Goal: Check status: Check status

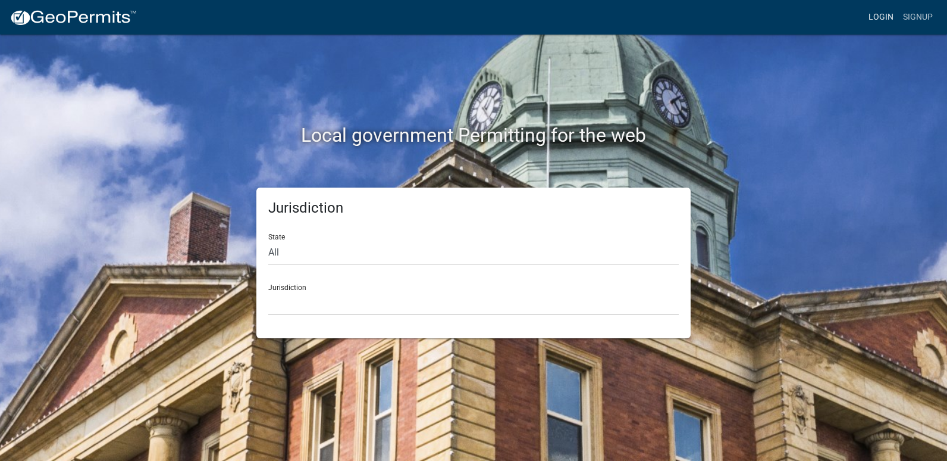
click at [888, 12] on link "Login" at bounding box center [881, 17] width 35 height 23
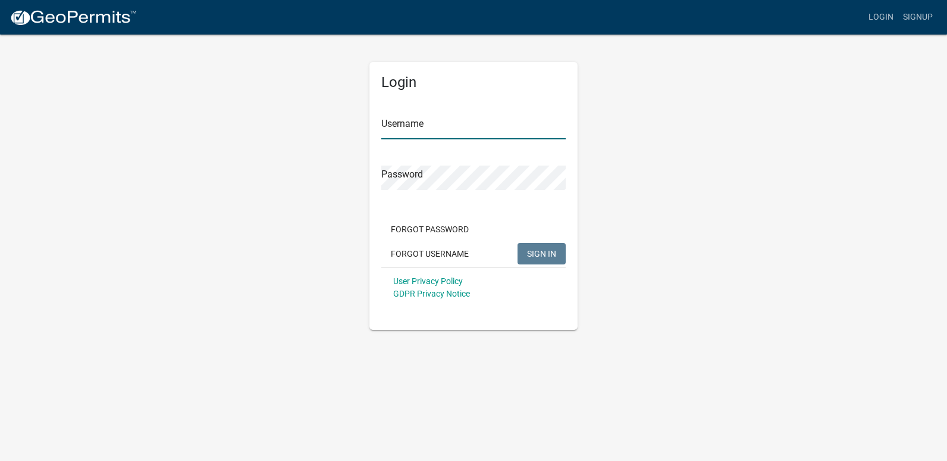
type input "ricktryon"
click at [537, 255] on span "SIGN IN" at bounding box center [541, 253] width 29 height 10
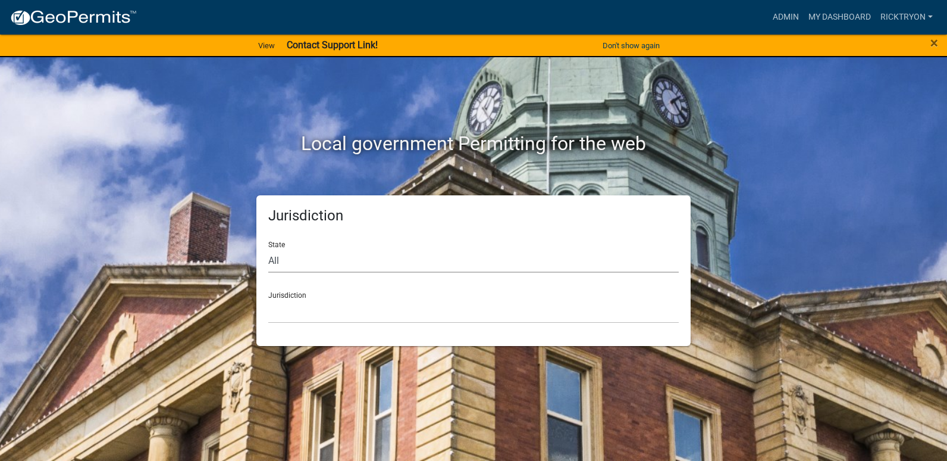
click at [316, 267] on select "All [US_STATE] [US_STATE] [US_STATE] [US_STATE] [US_STATE] [US_STATE] [US_STATE…" at bounding box center [473, 260] width 411 height 24
select select "[US_STATE]"
click at [268, 248] on select "All [US_STATE] [US_STATE] [US_STATE] [US_STATE] [US_STATE] [US_STATE] [US_STATE…" at bounding box center [473, 260] width 411 height 24
click at [305, 312] on select "City of [GEOGRAPHIC_DATA], [US_STATE] City of [GEOGRAPHIC_DATA], [US_STATE] Cit…" at bounding box center [473, 311] width 411 height 24
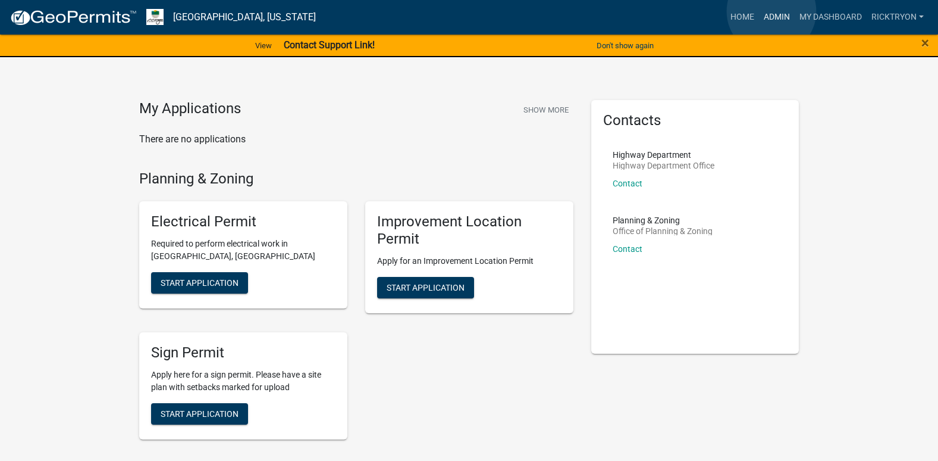
click at [772, 11] on link "Admin" at bounding box center [777, 17] width 36 height 23
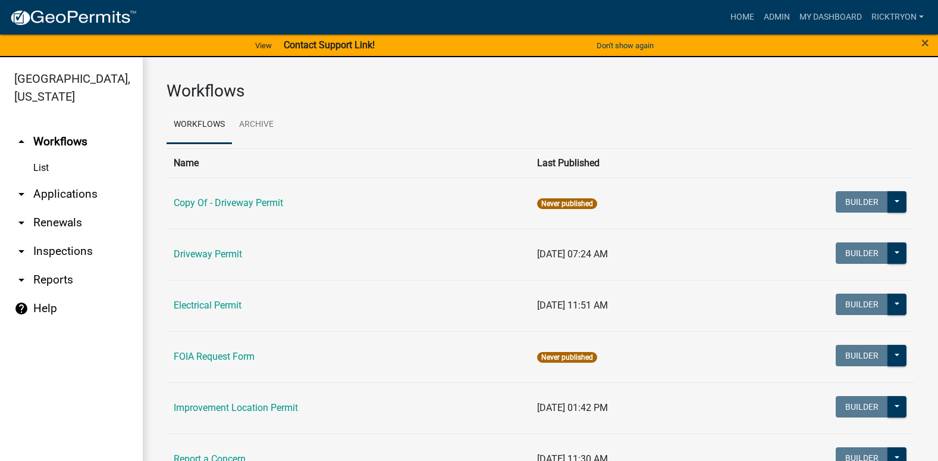
click at [59, 196] on link "arrow_drop_down Applications" at bounding box center [71, 194] width 143 height 29
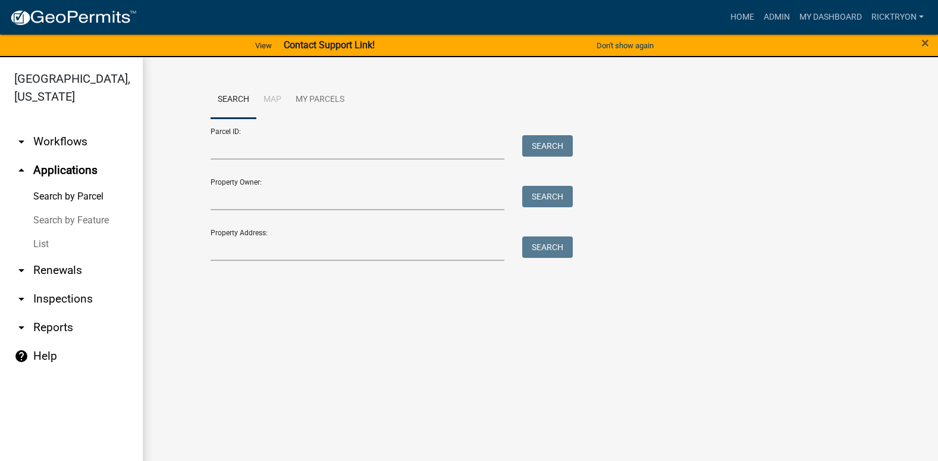
click at [36, 246] on link "List" at bounding box center [71, 244] width 143 height 24
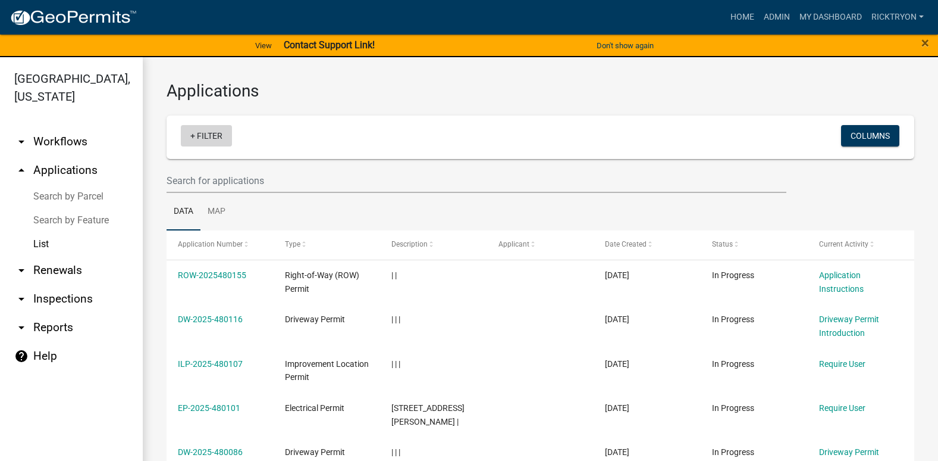
click at [208, 136] on link "+ Filter" at bounding box center [206, 135] width 51 height 21
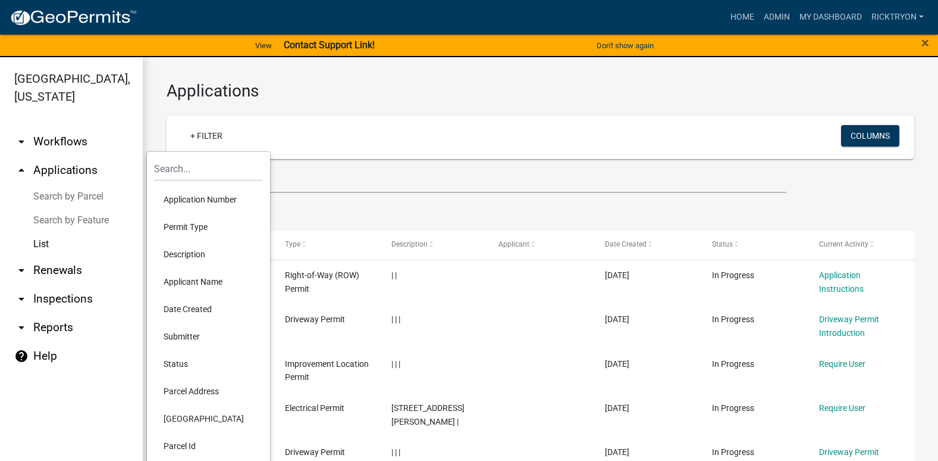
click at [204, 201] on li "Application Number" at bounding box center [208, 199] width 109 height 27
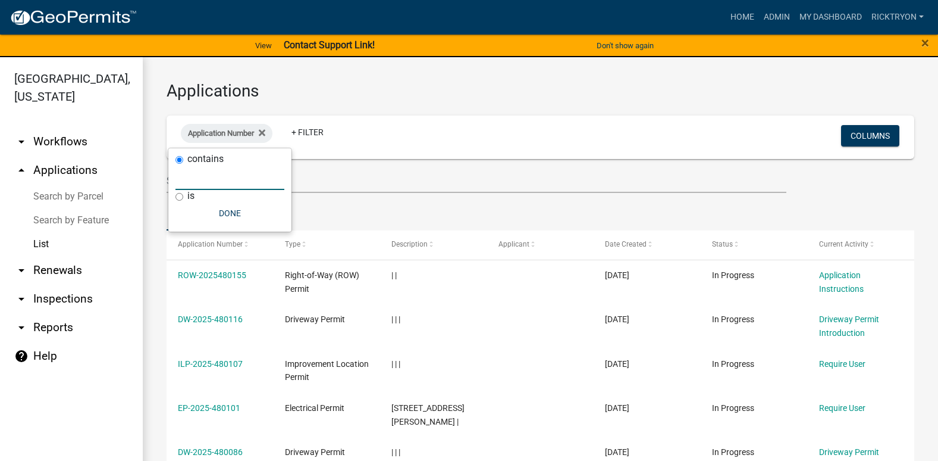
click at [217, 178] on input "text" at bounding box center [230, 177] width 109 height 24
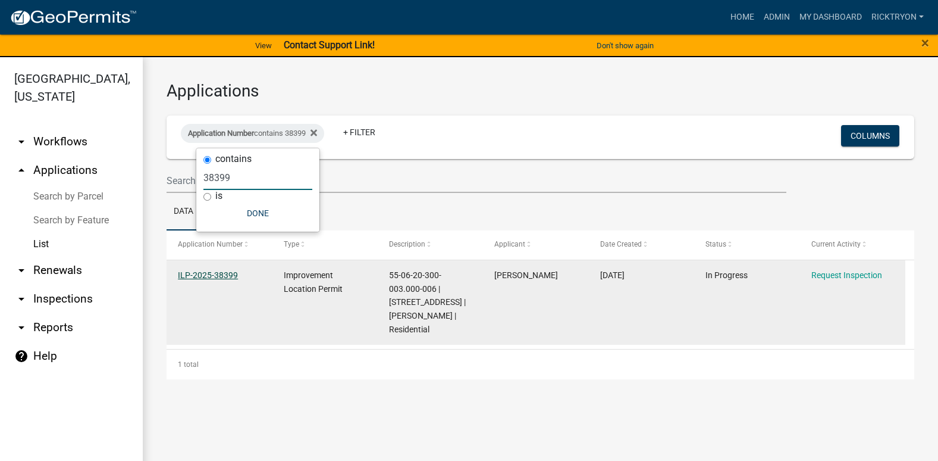
type input "38399"
click at [205, 278] on link "ILP-2025-38399" at bounding box center [208, 275] width 60 height 10
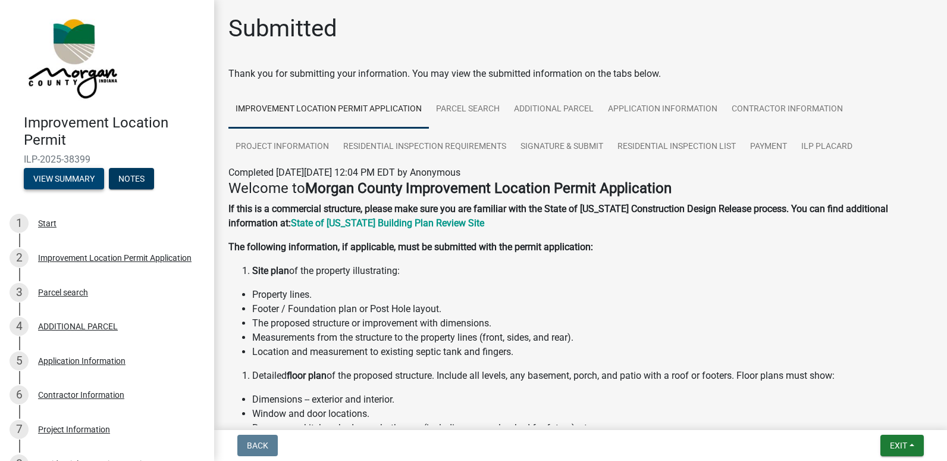
click at [39, 184] on button "View Summary" at bounding box center [64, 178] width 80 height 21
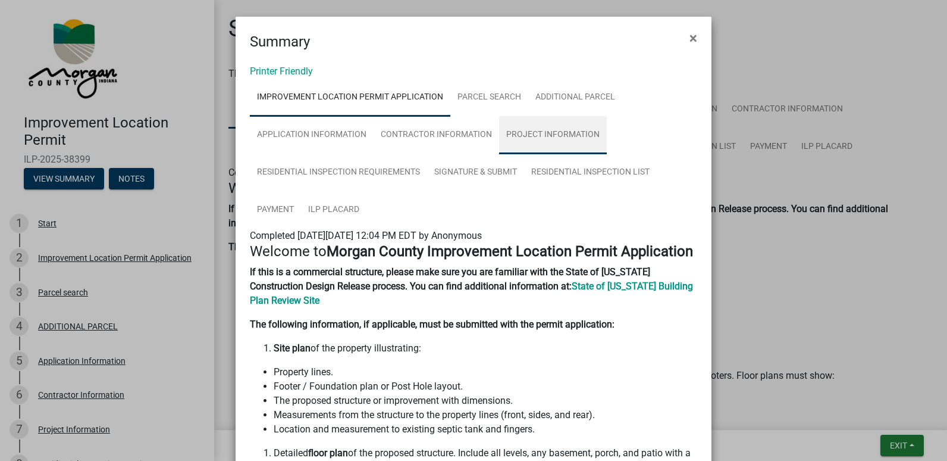
click at [544, 137] on link "Project Information" at bounding box center [553, 135] width 108 height 38
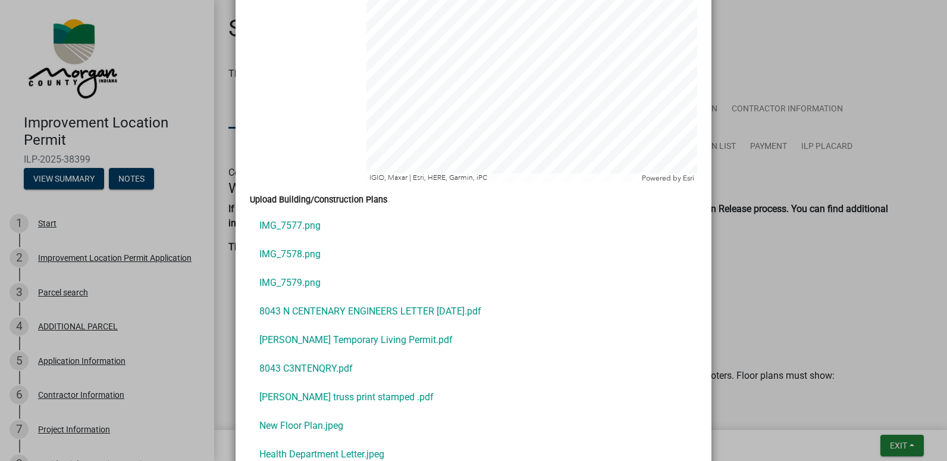
scroll to position [2320, 0]
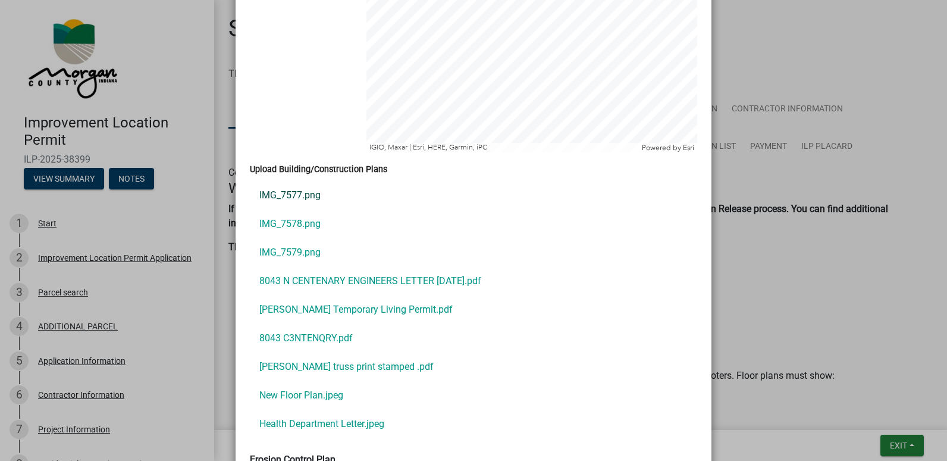
click at [296, 184] on link "IMG_7577.png" at bounding box center [473, 195] width 447 height 29
click at [299, 209] on link "IMG_7578.png" at bounding box center [473, 223] width 447 height 29
click at [292, 267] on link "8043 N CENTENARY ENGINEERS LETTER 6-4-25.pdf" at bounding box center [473, 281] width 447 height 29
click at [298, 240] on link "IMG_7579.png" at bounding box center [473, 252] width 447 height 29
click at [305, 324] on link "8043 C3NTENQRY.pdf" at bounding box center [473, 338] width 447 height 29
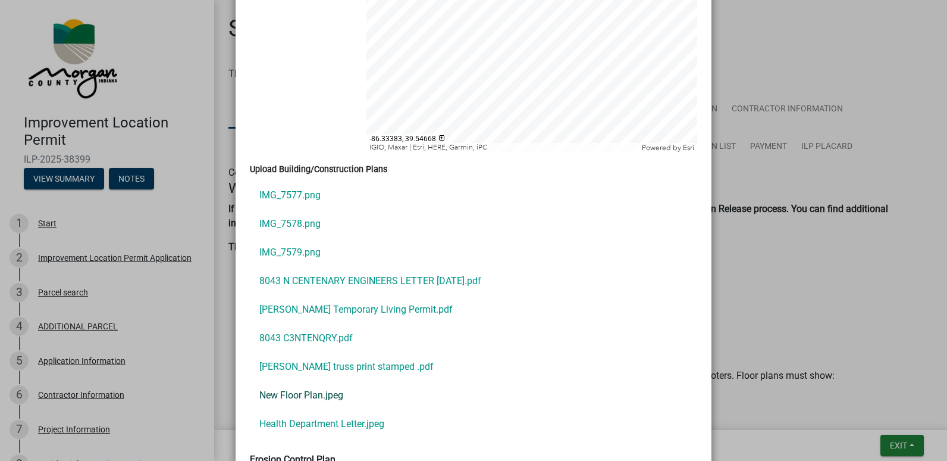
click at [299, 381] on link "New Floor Plan.jpeg" at bounding box center [473, 395] width 447 height 29
click at [302, 409] on link "Health Department Letter.jpeg" at bounding box center [473, 423] width 447 height 29
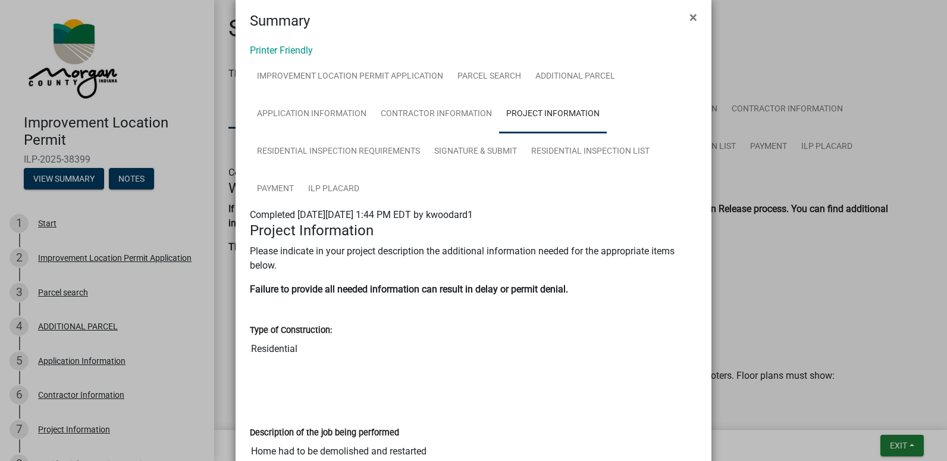
scroll to position [0, 0]
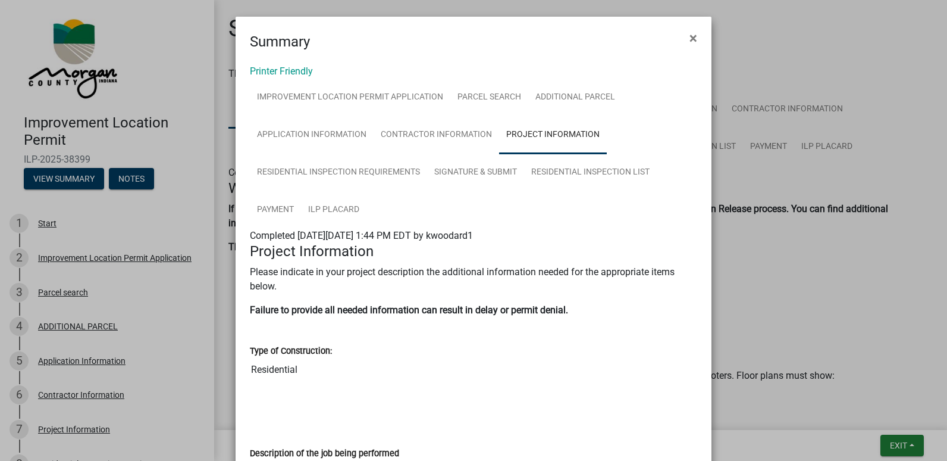
click at [898, 442] on ngb-modal-window "Summary × Printer Friendly Improvement Location Permit Application Parcel searc…" at bounding box center [473, 230] width 947 height 461
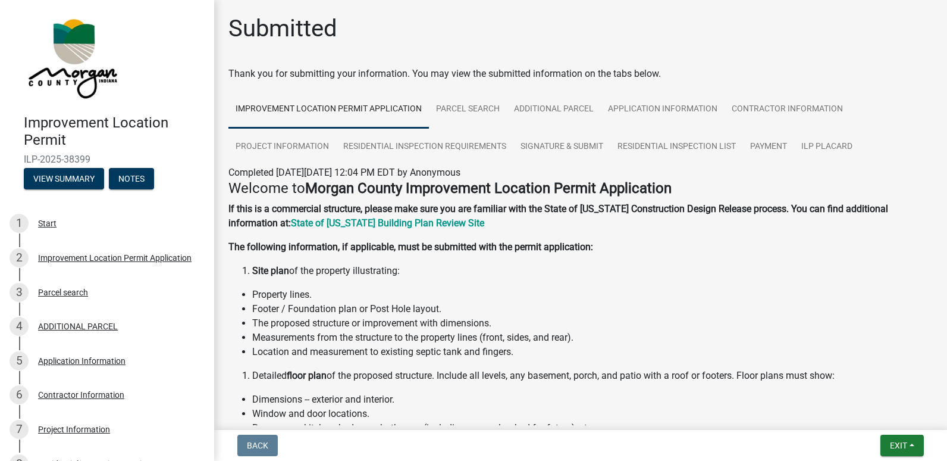
click at [898, 442] on ngb-modal-window "Summary × Printer Friendly Improvement Location Permit Application Parcel searc…" at bounding box center [473, 230] width 947 height 461
click at [899, 441] on span "Exit" at bounding box center [898, 445] width 17 height 10
click at [881, 408] on button "Save & Exit" at bounding box center [876, 414] width 95 height 29
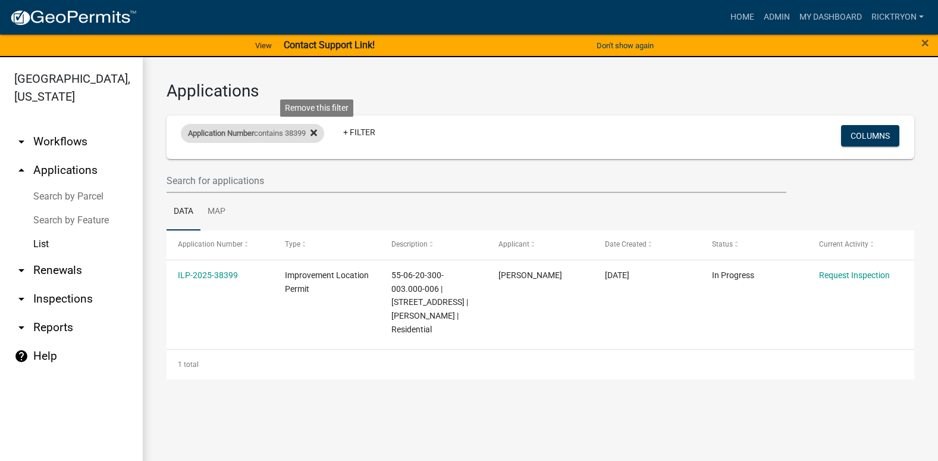
click at [317, 130] on icon at bounding box center [314, 133] width 7 height 7
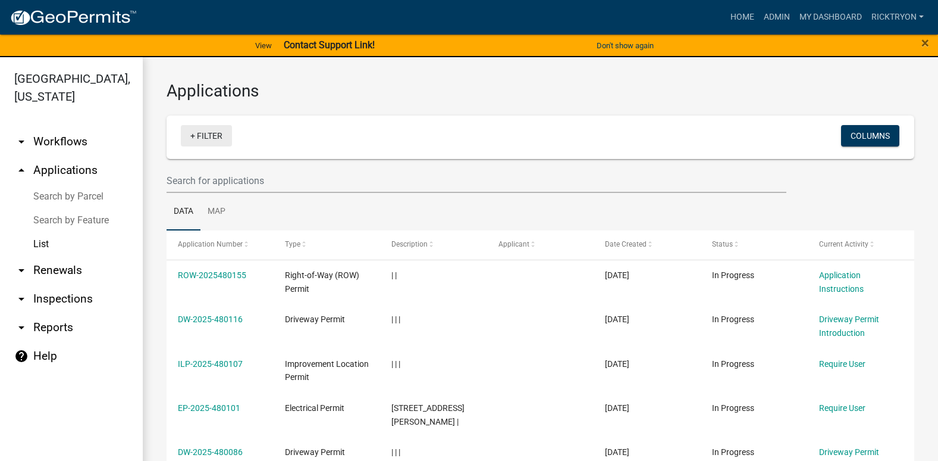
click at [214, 137] on link "+ Filter" at bounding box center [206, 135] width 51 height 21
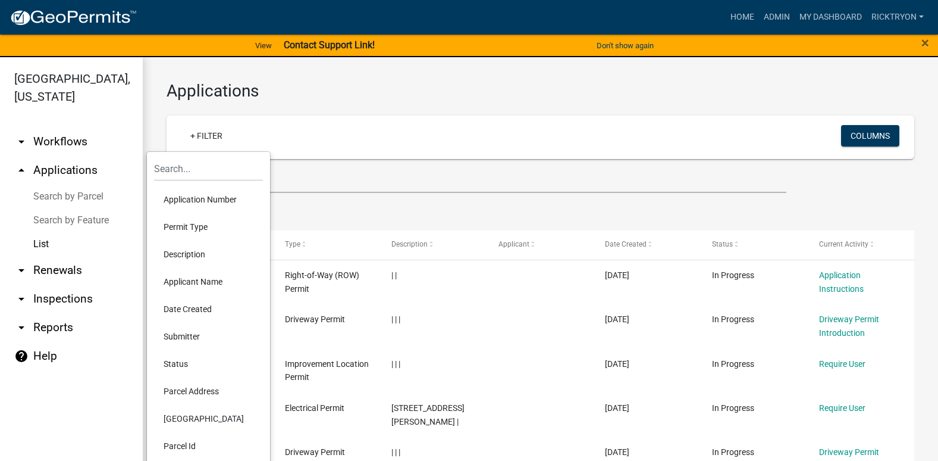
click at [225, 194] on li "Application Number" at bounding box center [208, 199] width 109 height 27
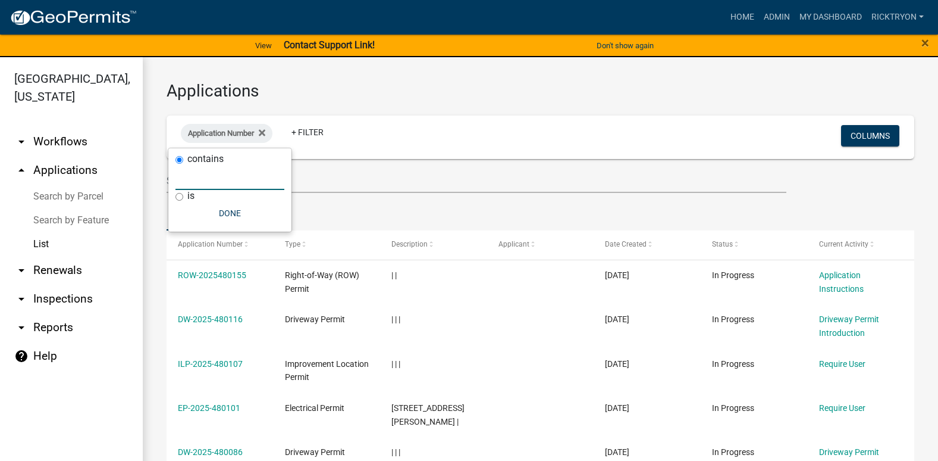
click at [214, 181] on input "text" at bounding box center [230, 177] width 109 height 24
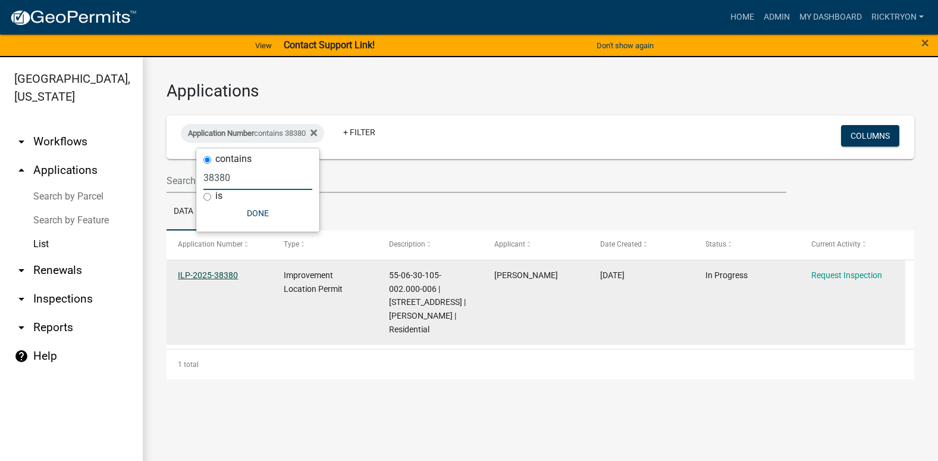
type input "38380"
click at [208, 275] on link "ILP-2025-38380" at bounding box center [208, 275] width 60 height 10
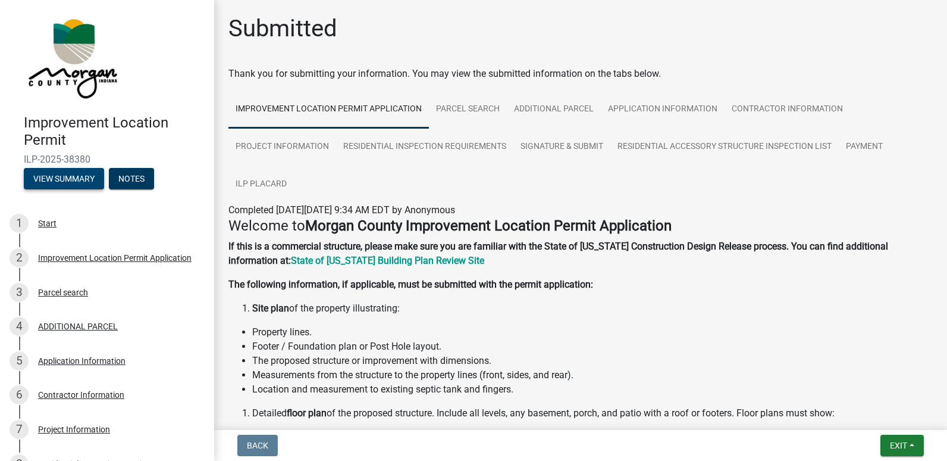
click at [57, 176] on button "View Summary" at bounding box center [64, 178] width 80 height 21
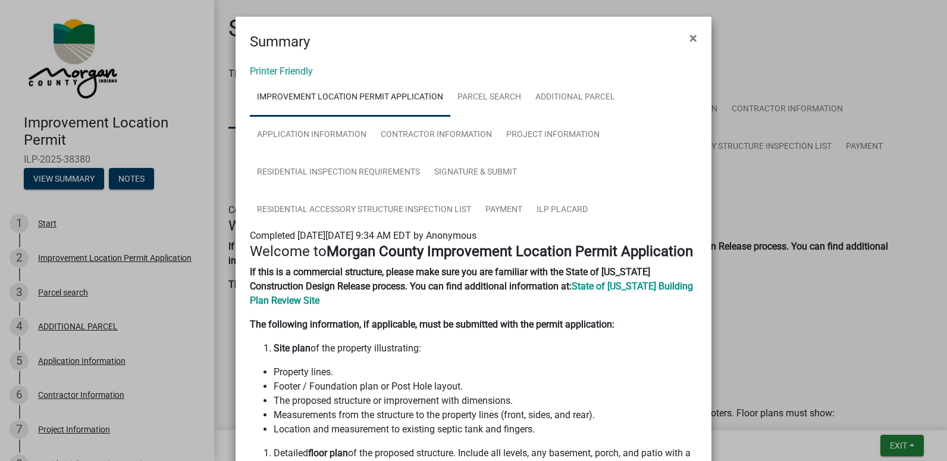
click at [897, 441] on ngb-modal-window "Summary × Printer Friendly Improvement Location Permit Application Parcel searc…" at bounding box center [473, 230] width 947 height 461
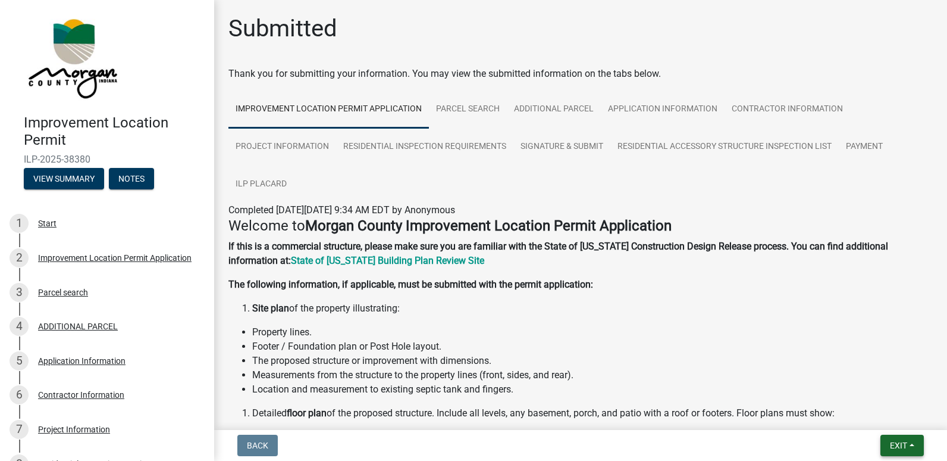
click at [894, 440] on span "Exit" at bounding box center [898, 445] width 17 height 10
click at [860, 415] on button "Save & Exit" at bounding box center [876, 414] width 95 height 29
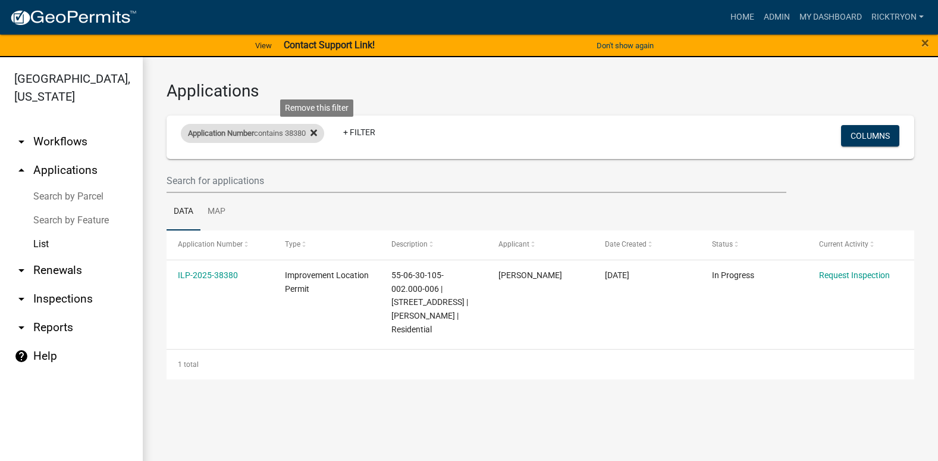
click at [317, 134] on icon at bounding box center [314, 133] width 7 height 7
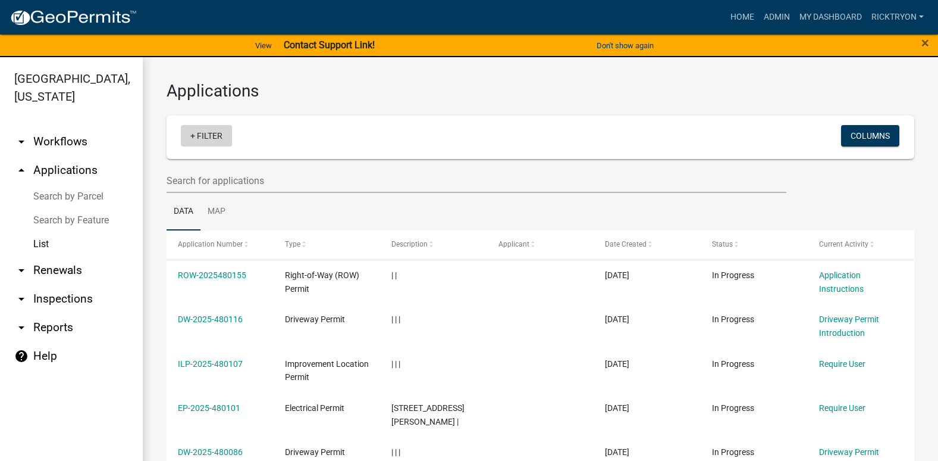
click at [203, 141] on link "+ Filter" at bounding box center [206, 135] width 51 height 21
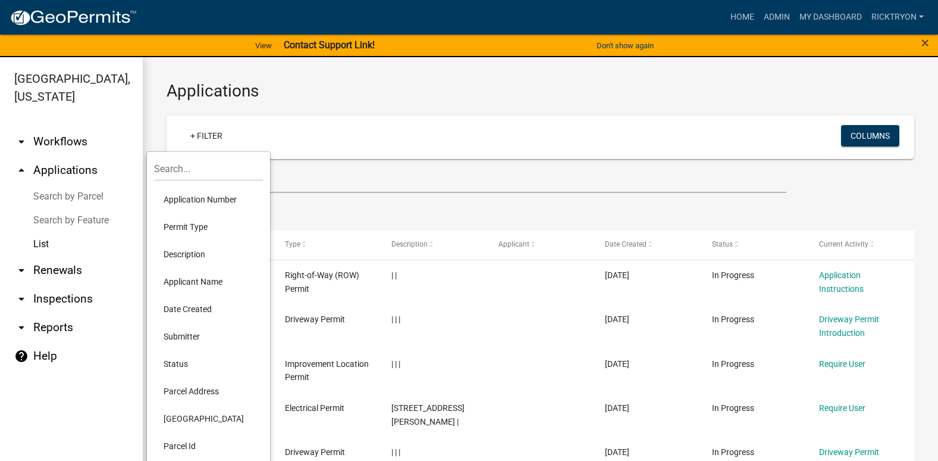
click at [192, 198] on li "Application Number" at bounding box center [208, 199] width 109 height 27
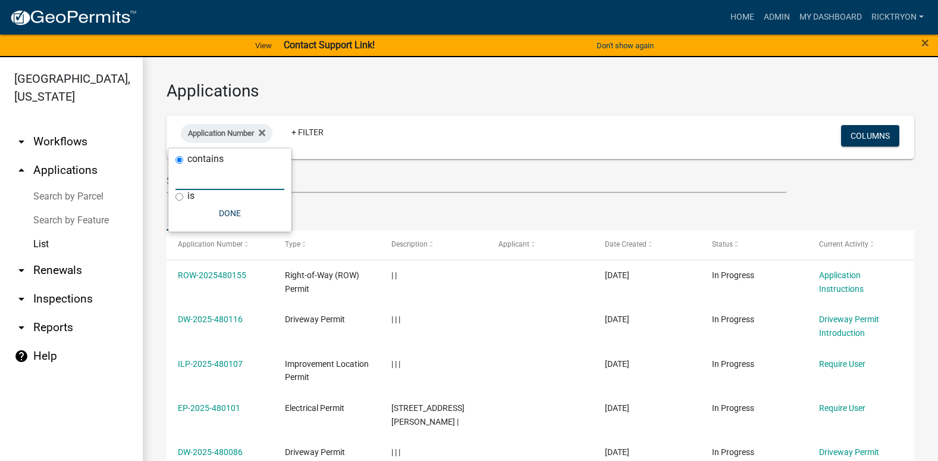
click at [202, 183] on input "text" at bounding box center [230, 177] width 109 height 24
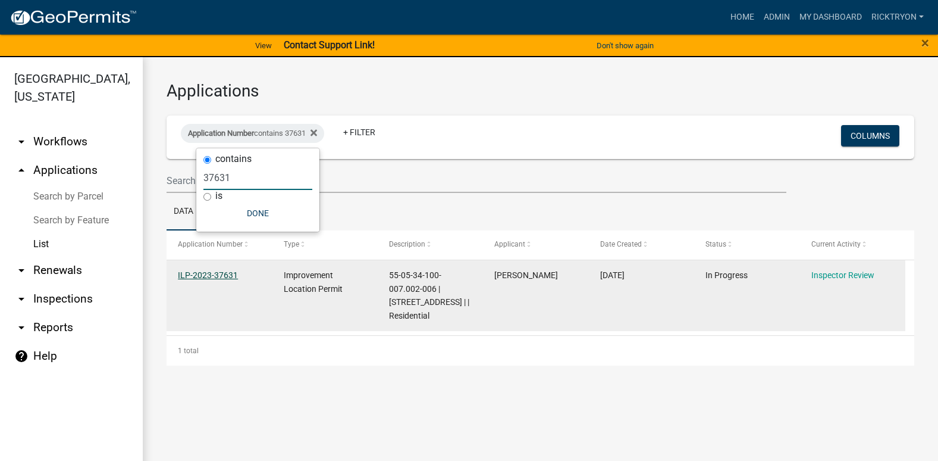
type input "37631"
click at [211, 277] on link "ILP-2023-37631" at bounding box center [208, 275] width 60 height 10
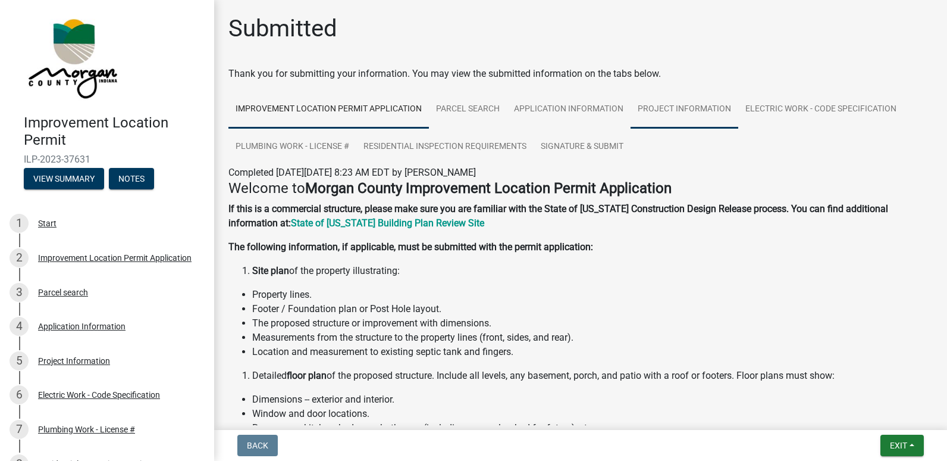
click at [673, 110] on link "Project Information" at bounding box center [685, 109] width 108 height 38
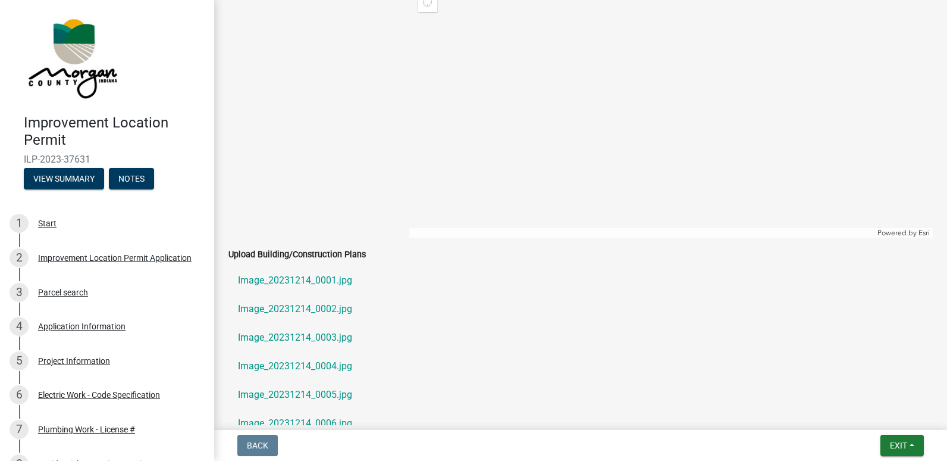
scroll to position [1904, 0]
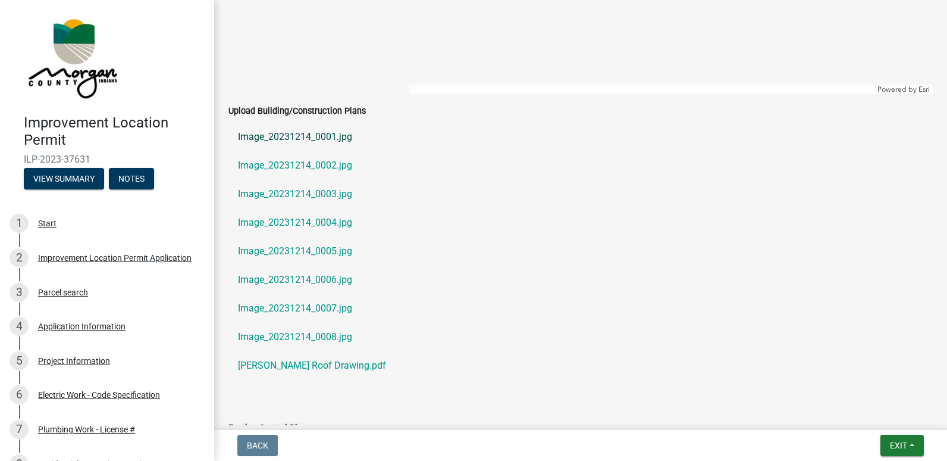
click at [288, 136] on link "Image_20231214_0001.jpg" at bounding box center [580, 137] width 704 height 29
click at [284, 275] on link "Image_20231214_0006.jpg" at bounding box center [580, 279] width 704 height 29
click at [895, 447] on span "Exit" at bounding box center [898, 445] width 17 height 10
click at [870, 408] on button "Save & Exit" at bounding box center [876, 414] width 95 height 29
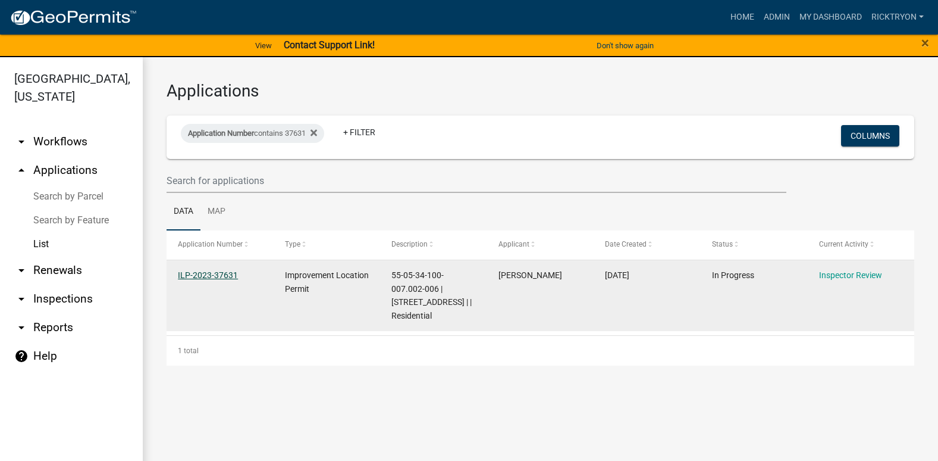
click at [218, 274] on link "ILP-2023-37631" at bounding box center [208, 275] width 60 height 10
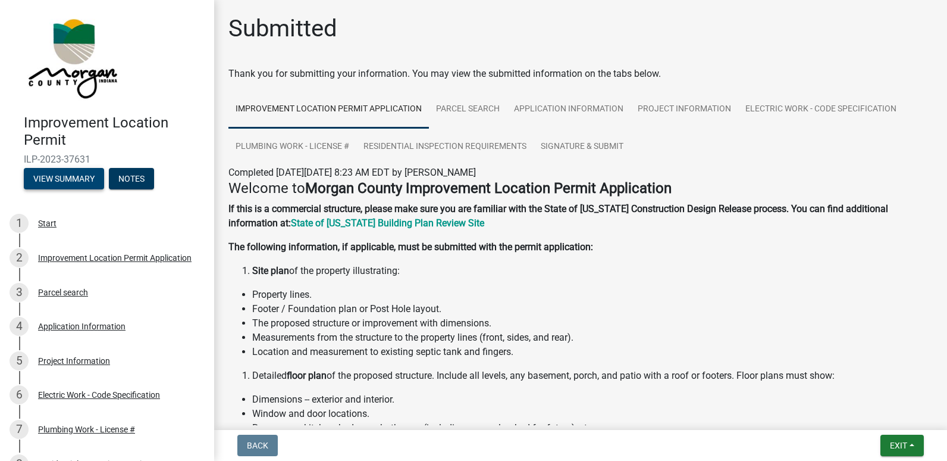
click at [71, 174] on button "View Summary" at bounding box center [64, 178] width 80 height 21
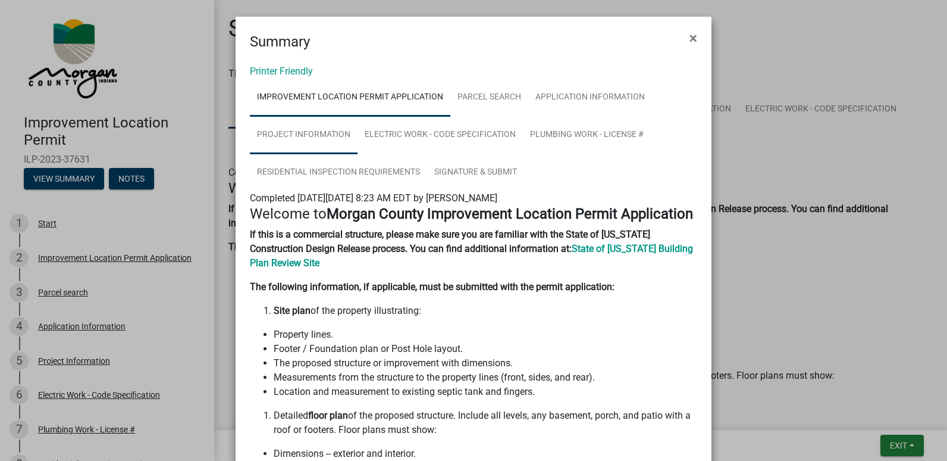
click at [272, 130] on link "Project Information" at bounding box center [304, 135] width 108 height 38
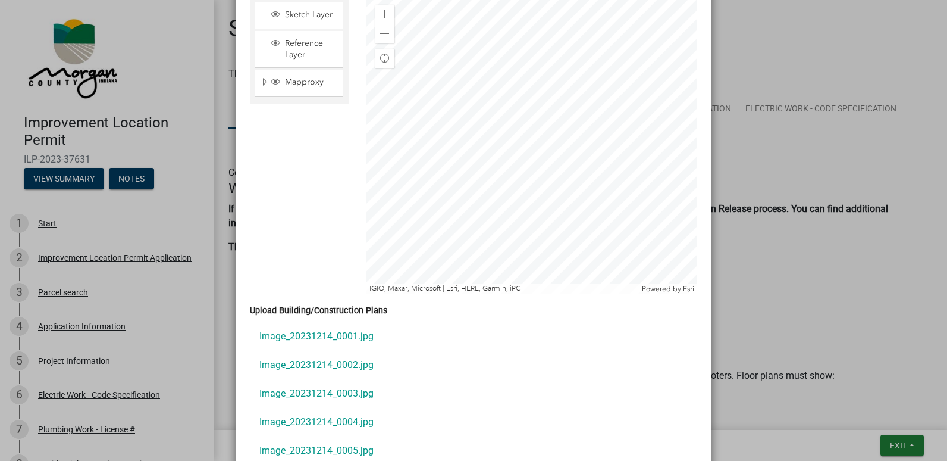
scroll to position [2261, 0]
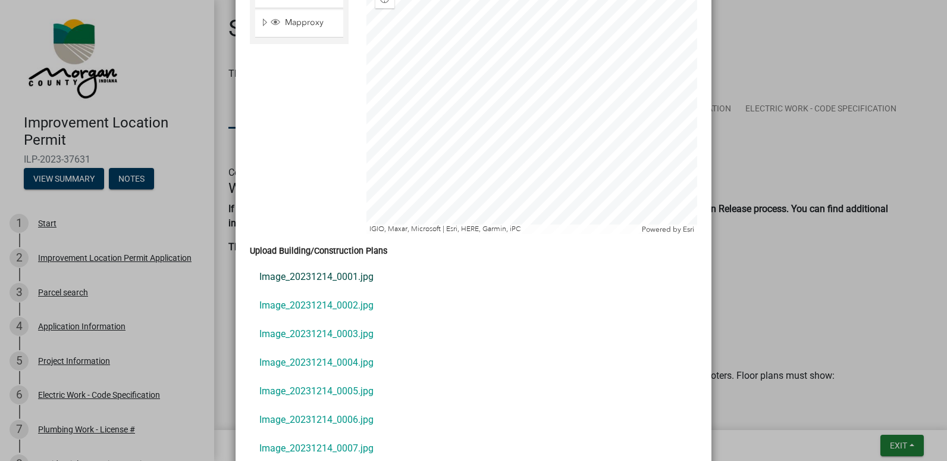
click at [309, 262] on link "Image_20231214_0001.jpg" at bounding box center [473, 276] width 447 height 29
click at [305, 405] on link "Image_20231214_0006.jpg" at bounding box center [473, 419] width 447 height 29
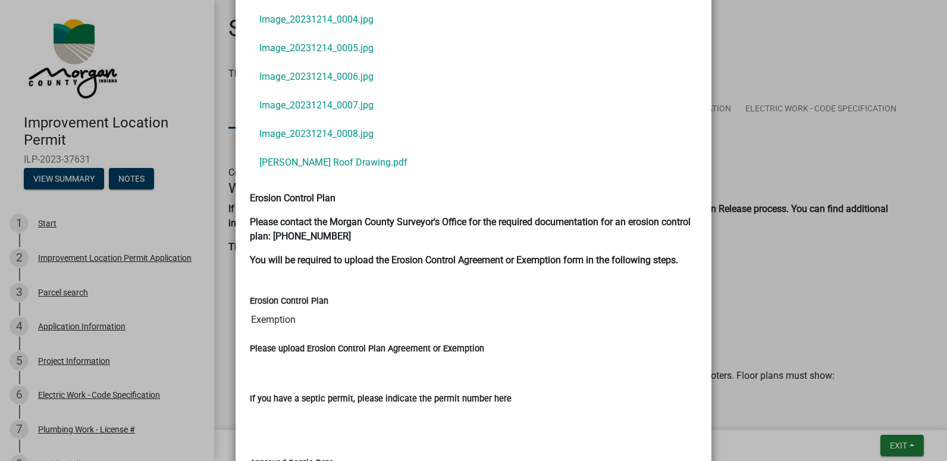
scroll to position [2796, 0]
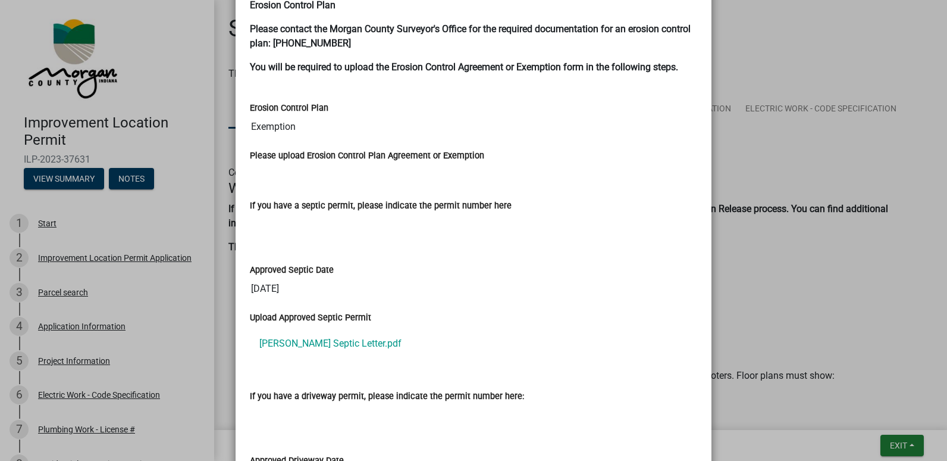
click at [906, 446] on ngb-modal-window "Summary × Printer Friendly Improvement Location Permit Application Parcel searc…" at bounding box center [473, 230] width 947 height 461
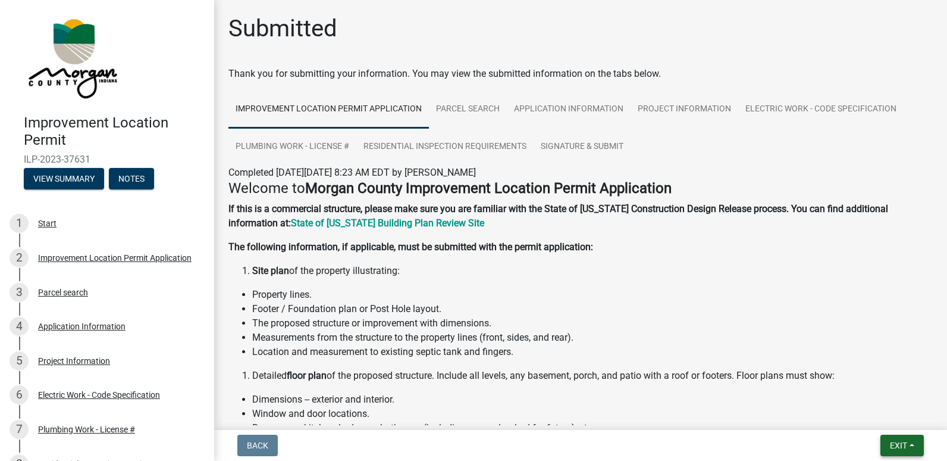
click at [895, 442] on span "Exit" at bounding box center [898, 445] width 17 height 10
click at [875, 411] on button "Save & Exit" at bounding box center [876, 414] width 95 height 29
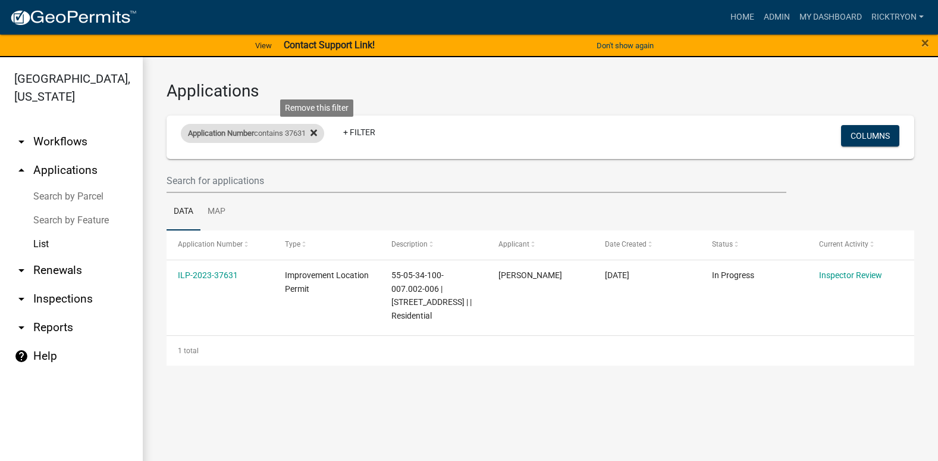
click at [317, 134] on icon at bounding box center [314, 133] width 7 height 10
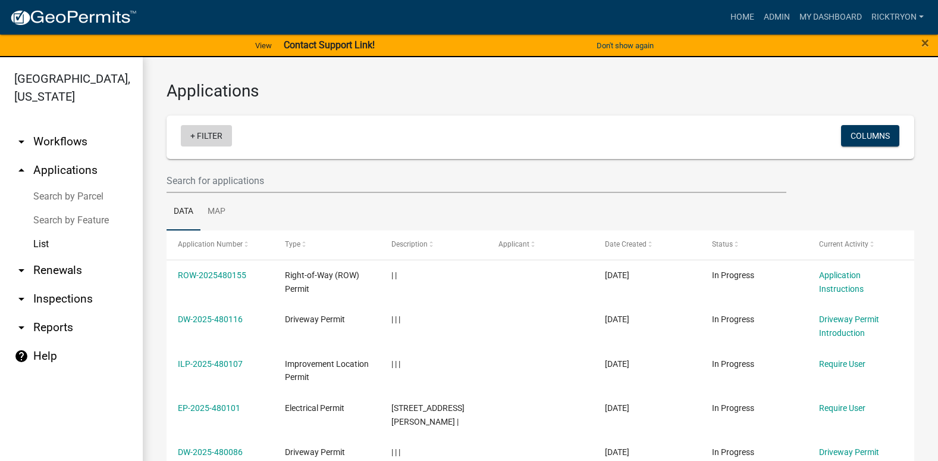
click at [205, 137] on link "+ Filter" at bounding box center [206, 135] width 51 height 21
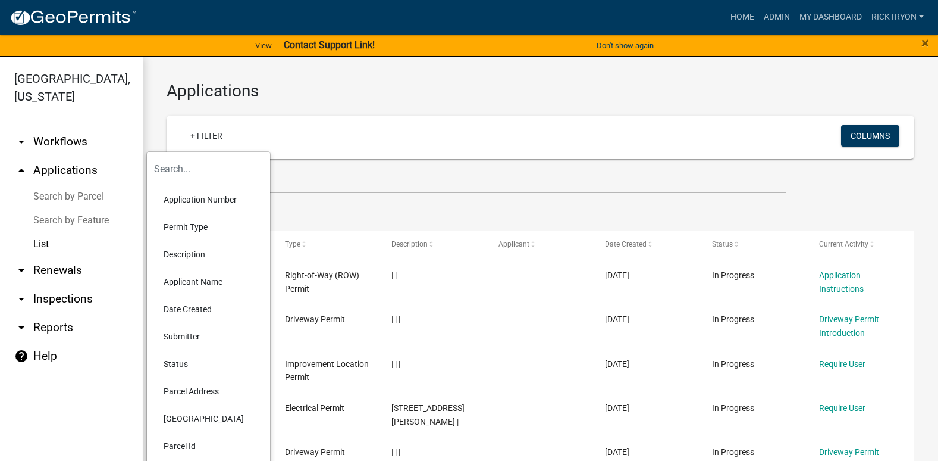
click at [189, 201] on li "Application Number" at bounding box center [208, 199] width 109 height 27
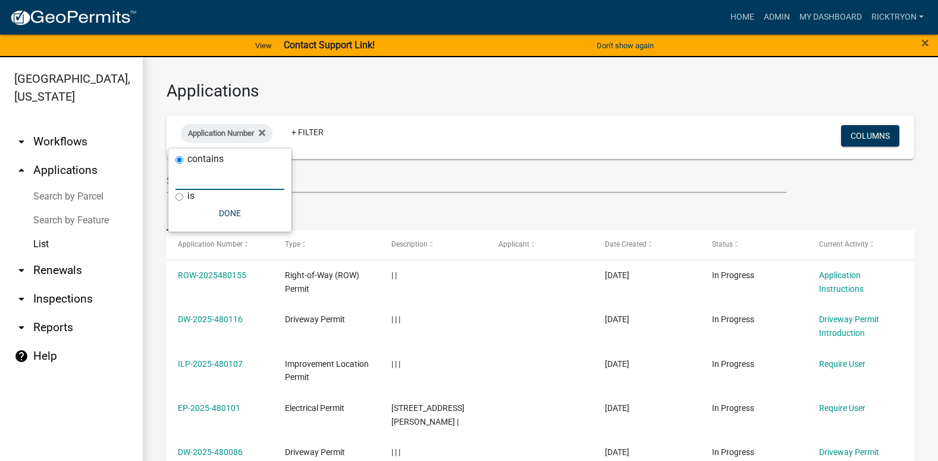
click at [193, 181] on input "text" at bounding box center [230, 177] width 109 height 24
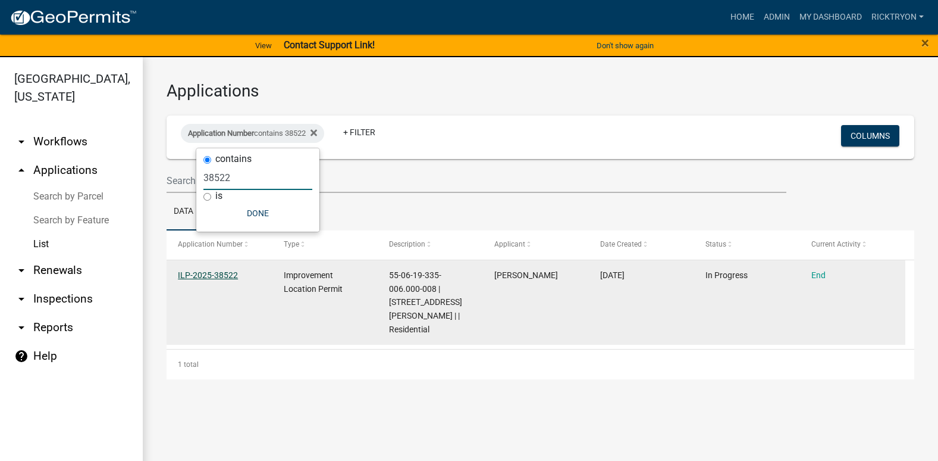
type input "38522"
click at [227, 277] on link "ILP-2025-38522" at bounding box center [208, 275] width 60 height 10
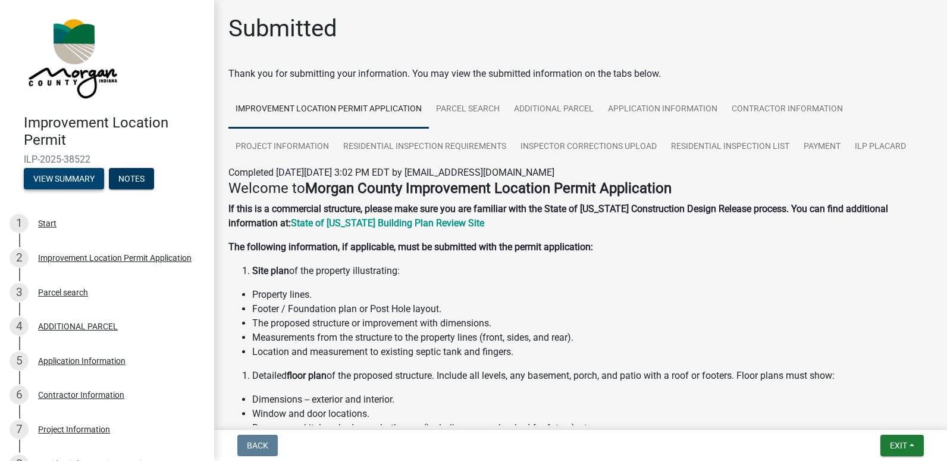
click at [71, 180] on button "View Summary" at bounding box center [64, 178] width 80 height 21
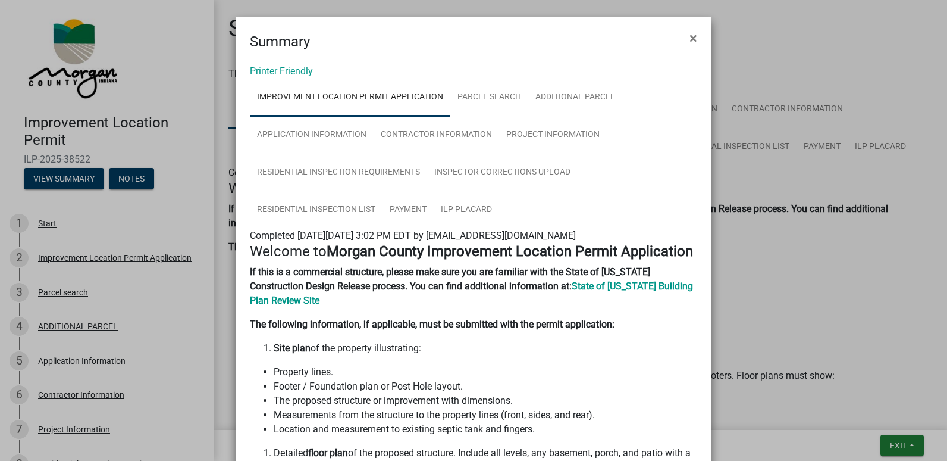
click at [902, 449] on ngb-modal-window "Summary × Printer Friendly Improvement Location Permit Application Parcel searc…" at bounding box center [473, 230] width 947 height 461
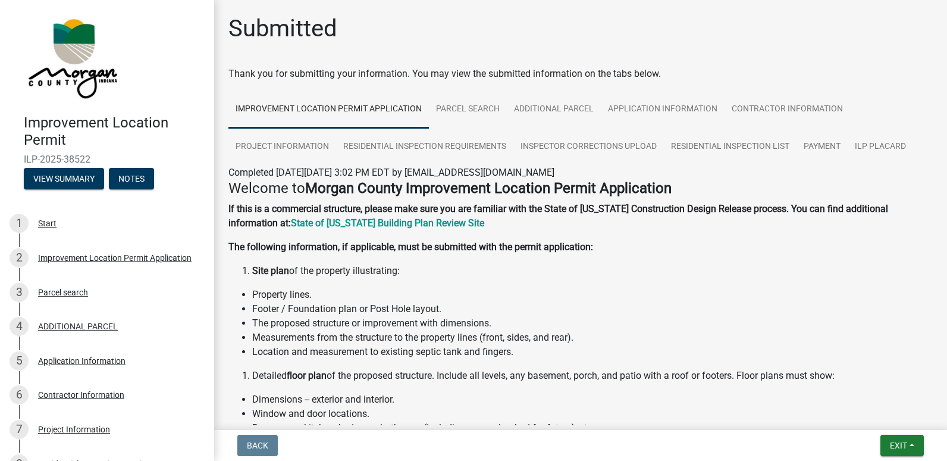
click at [902, 449] on ngb-modal-window "Summary × Printer Friendly Improvement Location Permit Application Parcel searc…" at bounding box center [473, 230] width 947 height 461
click at [901, 449] on span "Exit" at bounding box center [898, 445] width 17 height 10
click at [864, 421] on button "Save & Exit" at bounding box center [876, 414] width 95 height 29
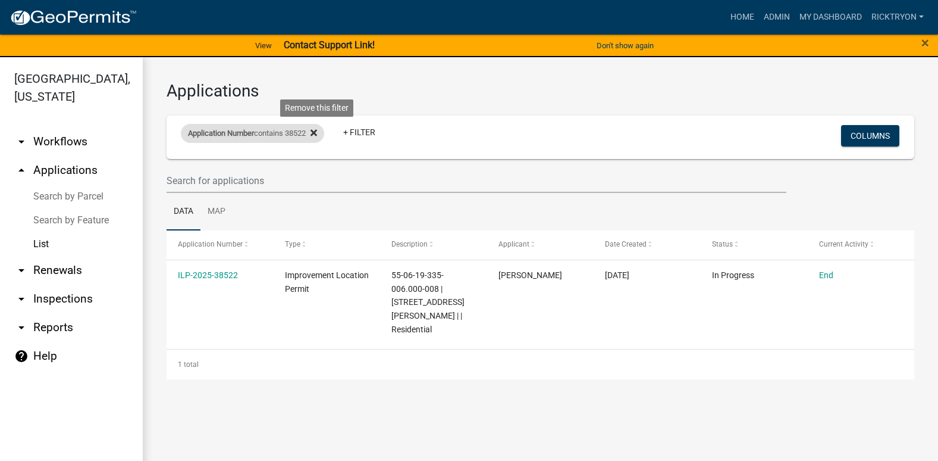
click at [317, 131] on icon at bounding box center [314, 133] width 7 height 7
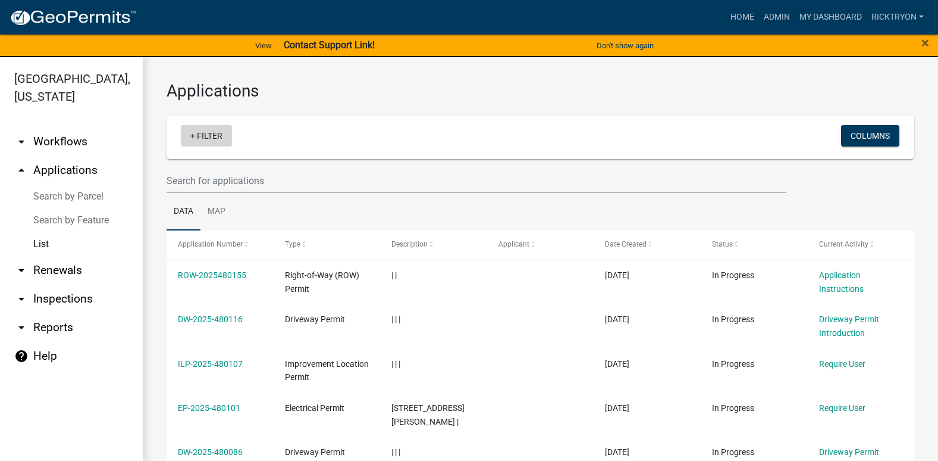
click at [214, 132] on link "+ Filter" at bounding box center [206, 135] width 51 height 21
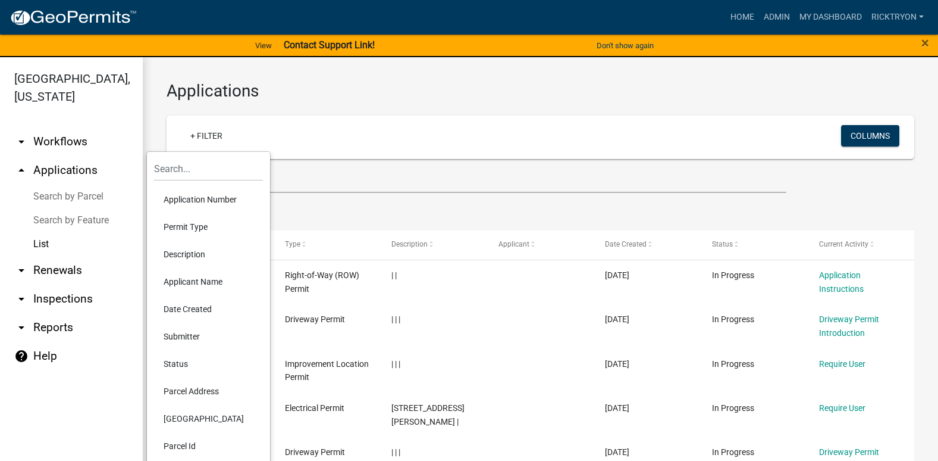
click at [202, 207] on li "Application Number" at bounding box center [208, 199] width 109 height 27
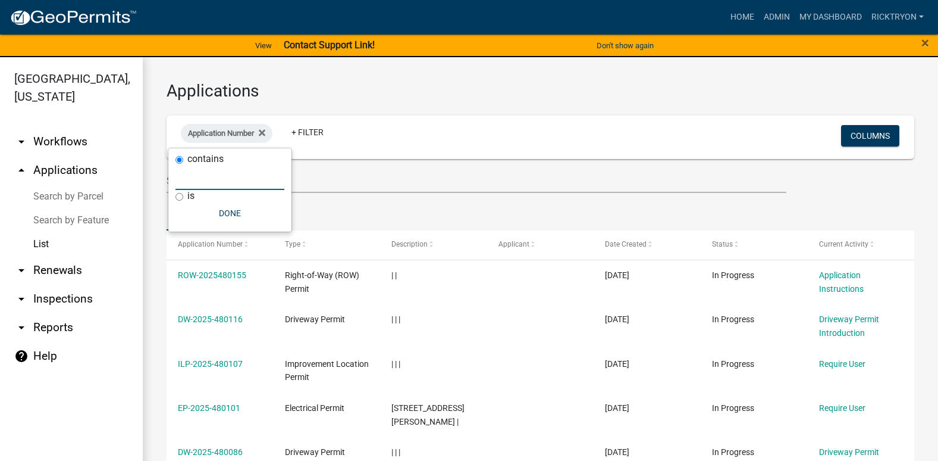
click at [201, 185] on input "text" at bounding box center [230, 177] width 109 height 24
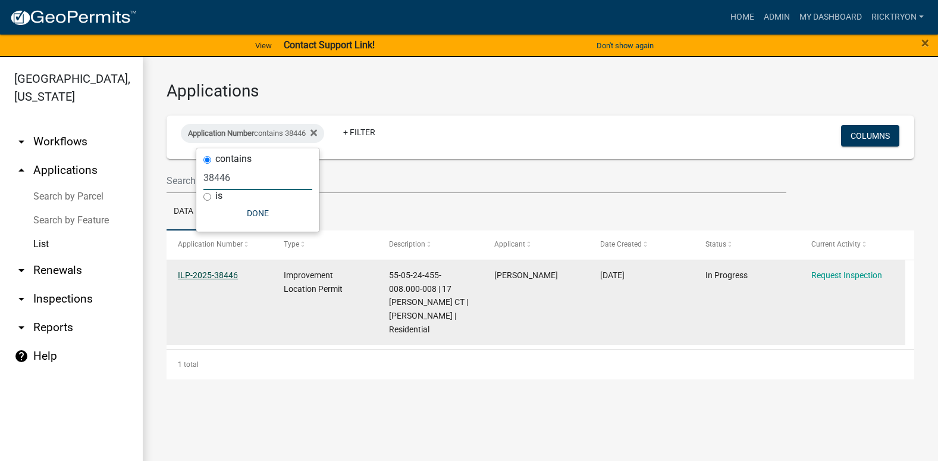
type input "38446"
click at [220, 274] on link "ILP-2025-38446" at bounding box center [208, 275] width 60 height 10
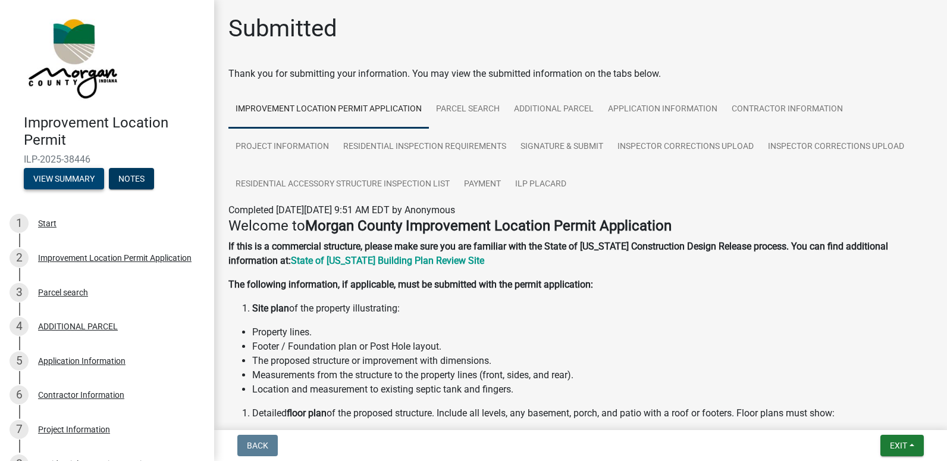
click at [76, 178] on button "View Summary" at bounding box center [64, 178] width 80 height 21
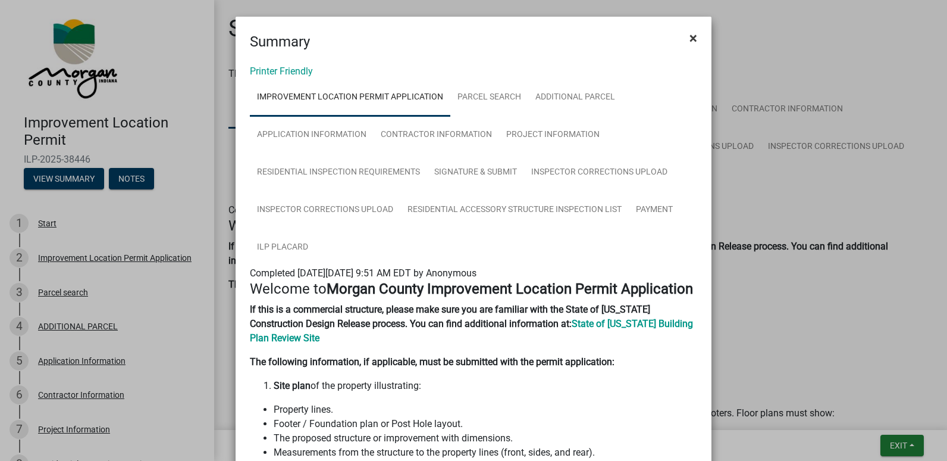
click at [690, 39] on span "×" at bounding box center [694, 38] width 8 height 17
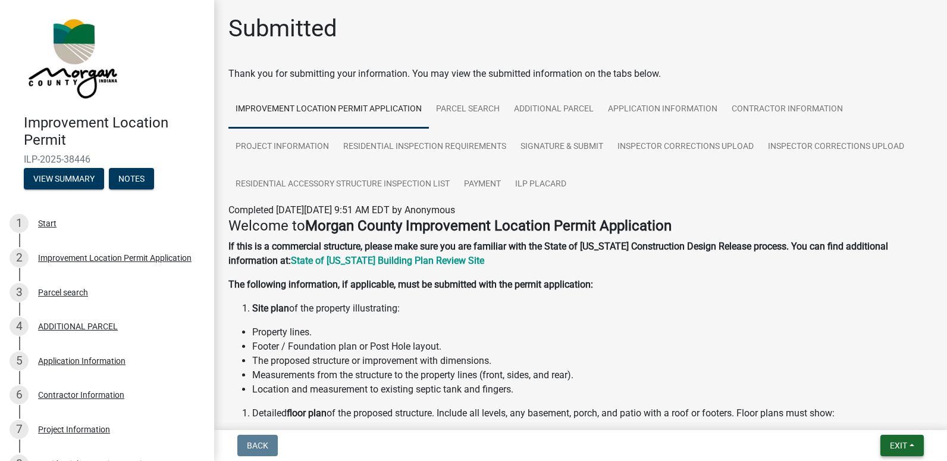
click at [903, 450] on span "Exit" at bounding box center [898, 445] width 17 height 10
click at [874, 421] on button "Save & Exit" at bounding box center [876, 414] width 95 height 29
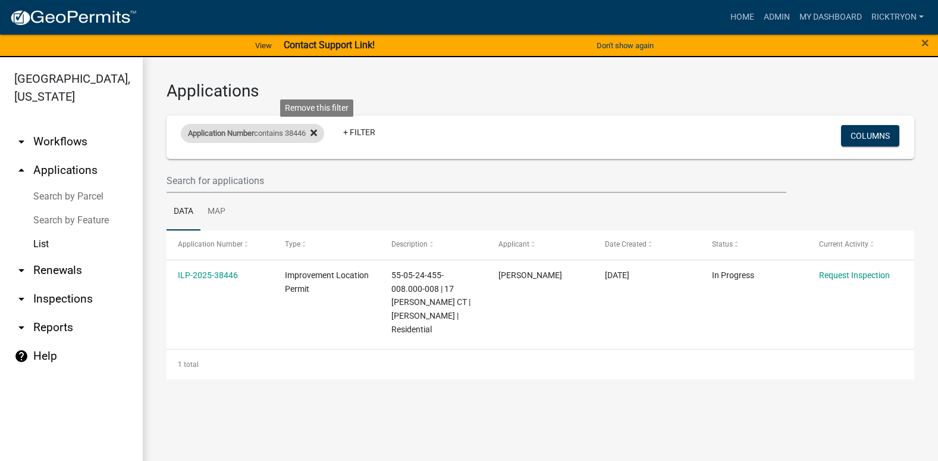
click at [317, 129] on icon at bounding box center [314, 133] width 7 height 10
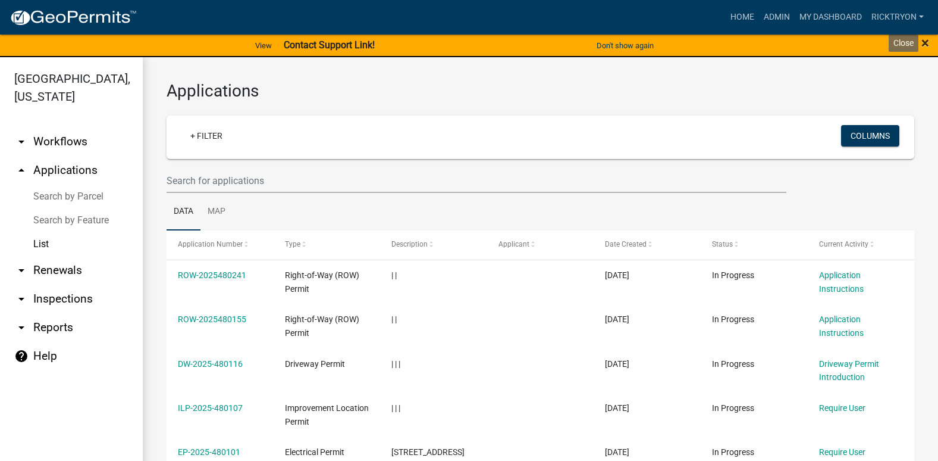
click at [928, 44] on span "×" at bounding box center [926, 43] width 8 height 17
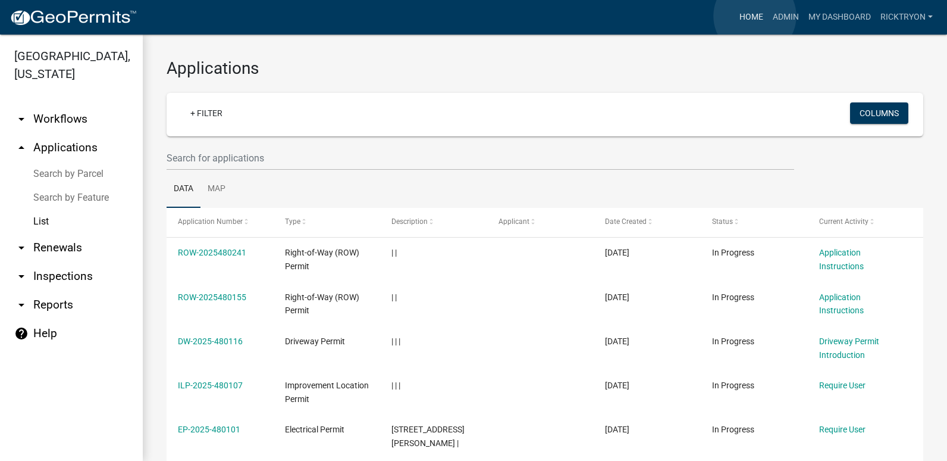
click at [755, 16] on link "Home" at bounding box center [751, 17] width 33 height 23
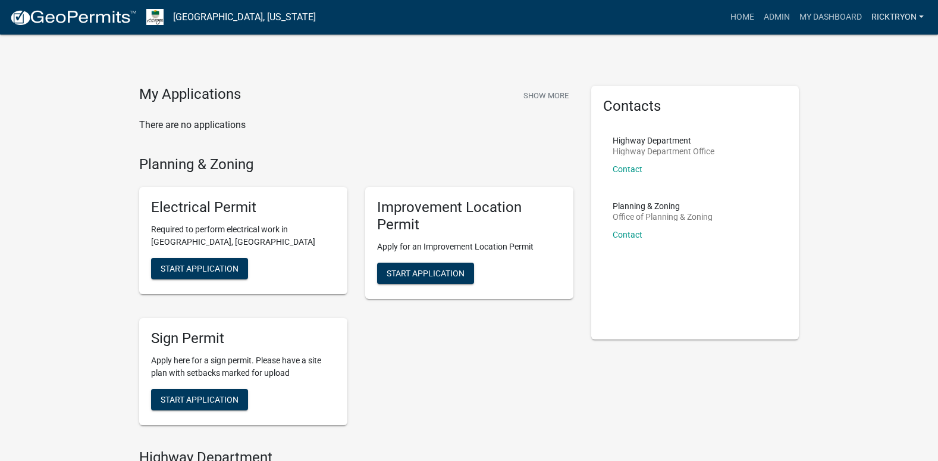
click at [916, 16] on link "ricktryon" at bounding box center [898, 17] width 62 height 23
click at [861, 109] on link "Logout" at bounding box center [881, 116] width 95 height 29
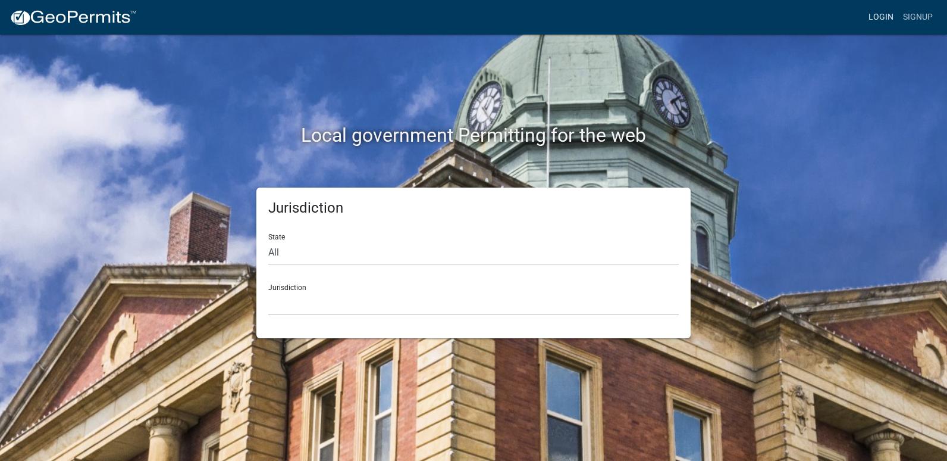
click at [879, 21] on link "Login" at bounding box center [881, 17] width 35 height 23
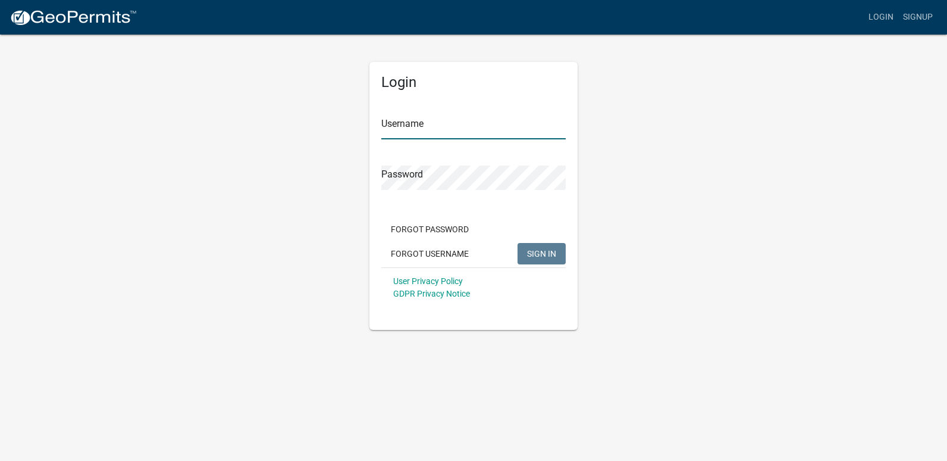
type input "ricktryon"
click at [538, 255] on span "SIGN IN" at bounding box center [541, 253] width 29 height 10
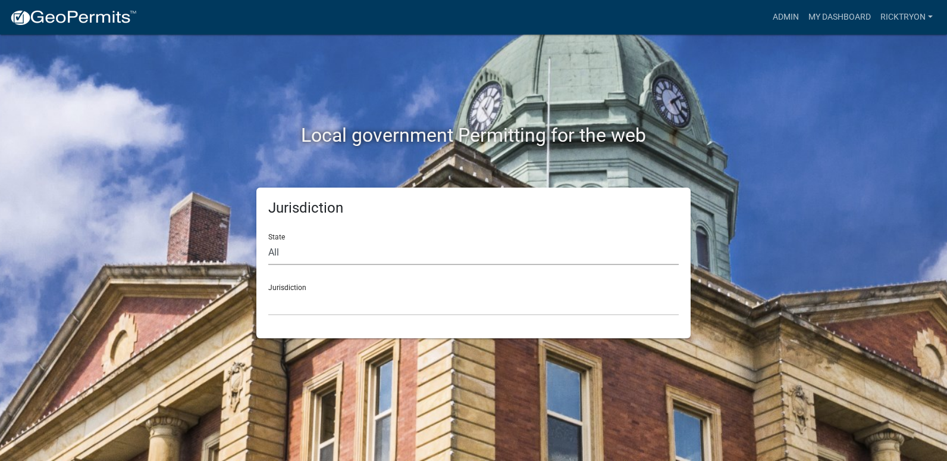
click at [403, 253] on select "All [US_STATE] [US_STATE] [US_STATE] [US_STATE] [US_STATE] [US_STATE] [US_STATE…" at bounding box center [473, 252] width 411 height 24
select select "[US_STATE]"
click at [268, 240] on select "All [US_STATE] [US_STATE] [US_STATE] [US_STATE] [US_STATE] [US_STATE] [US_STATE…" at bounding box center [473, 252] width 411 height 24
click at [306, 296] on select "City of [GEOGRAPHIC_DATA], [US_STATE] City of [GEOGRAPHIC_DATA], [US_STATE] Cit…" at bounding box center [473, 303] width 411 height 24
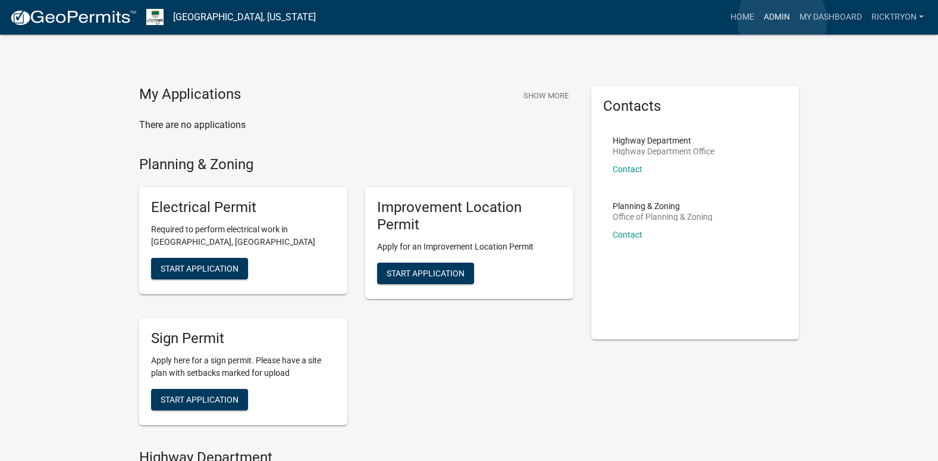
click at [782, 20] on link "Admin" at bounding box center [777, 17] width 36 height 23
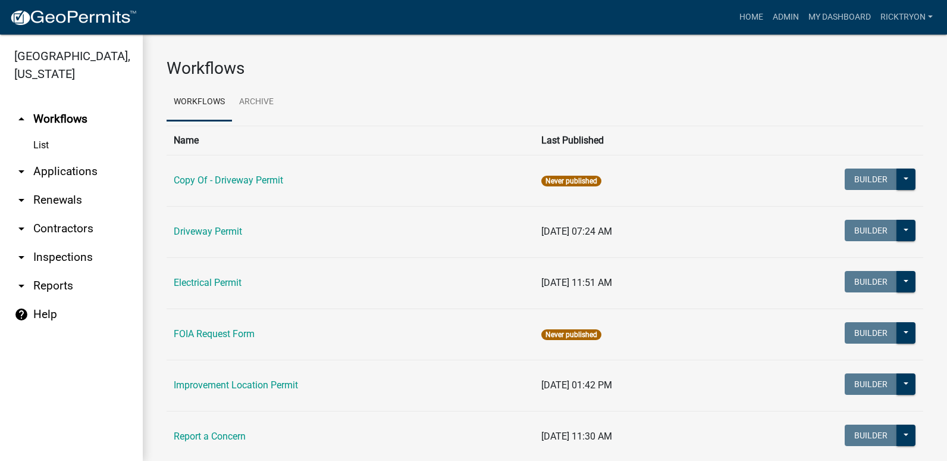
click at [51, 168] on link "arrow_drop_down Applications" at bounding box center [71, 171] width 143 height 29
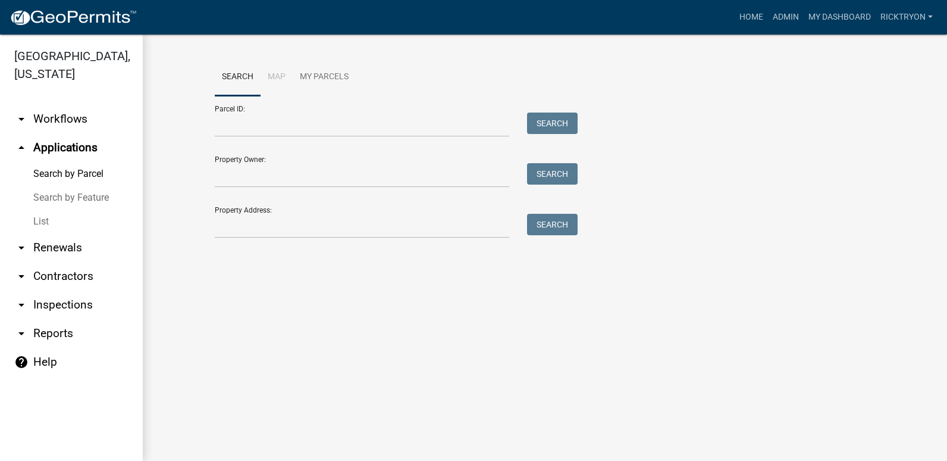
click at [31, 223] on link "List" at bounding box center [71, 221] width 143 height 24
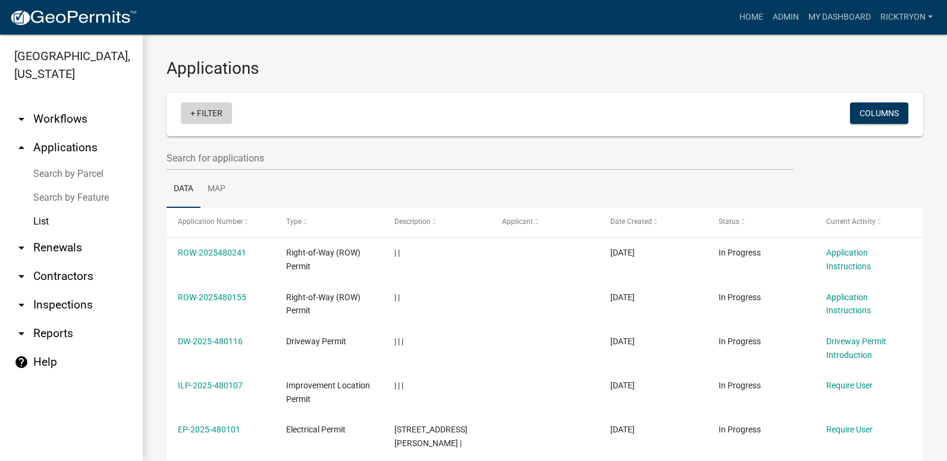
click at [208, 115] on link "+ Filter" at bounding box center [206, 112] width 51 height 21
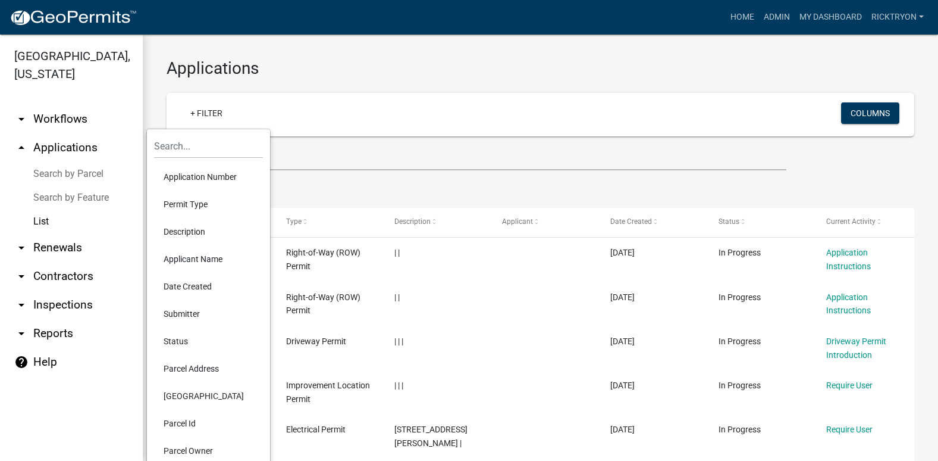
click at [169, 171] on li "Application Number" at bounding box center [208, 176] width 109 height 27
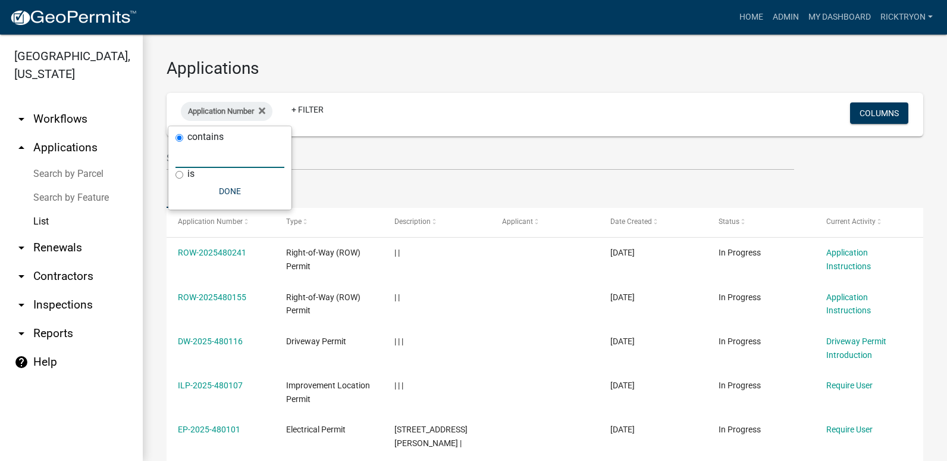
click at [210, 163] on input "text" at bounding box center [230, 155] width 109 height 24
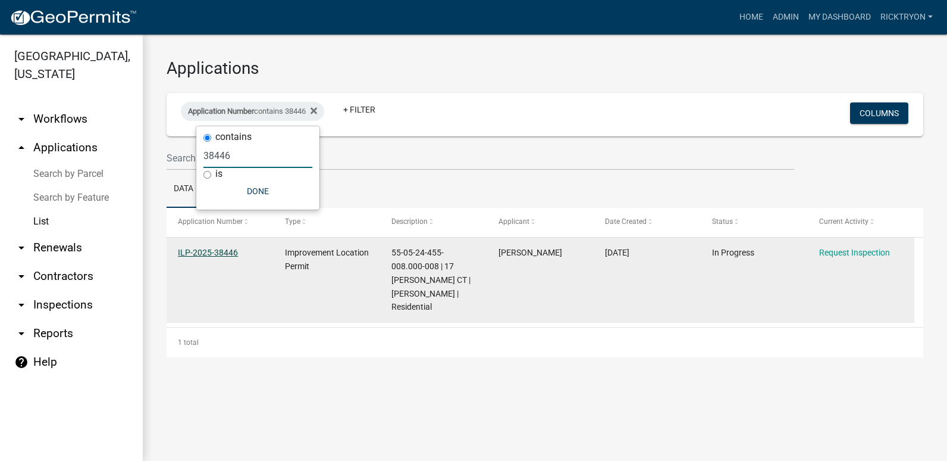
type input "38446"
click at [204, 248] on link "ILP-2025-38446" at bounding box center [208, 253] width 60 height 10
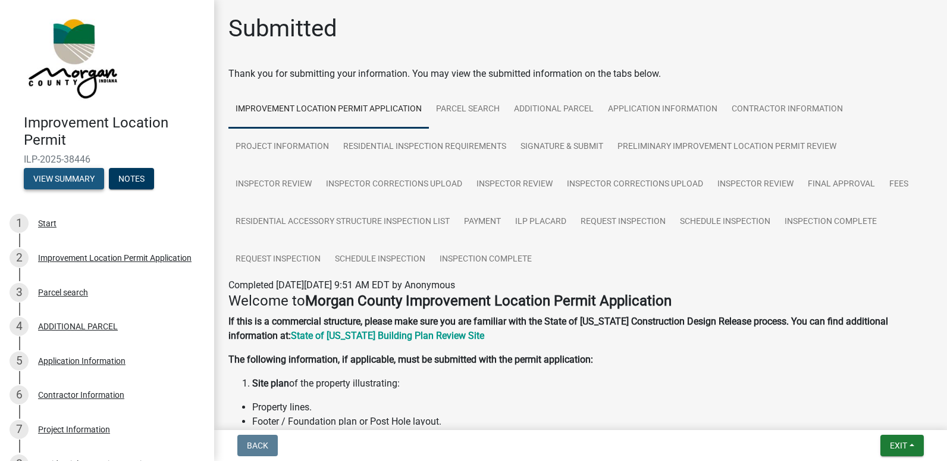
click at [82, 175] on button "View Summary" at bounding box center [64, 178] width 80 height 21
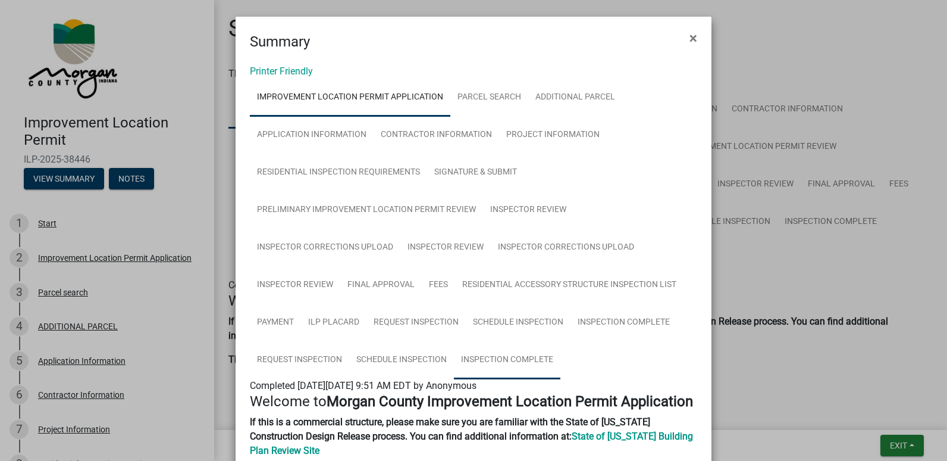
click at [484, 364] on link "Inspection Complete" at bounding box center [507, 360] width 106 height 38
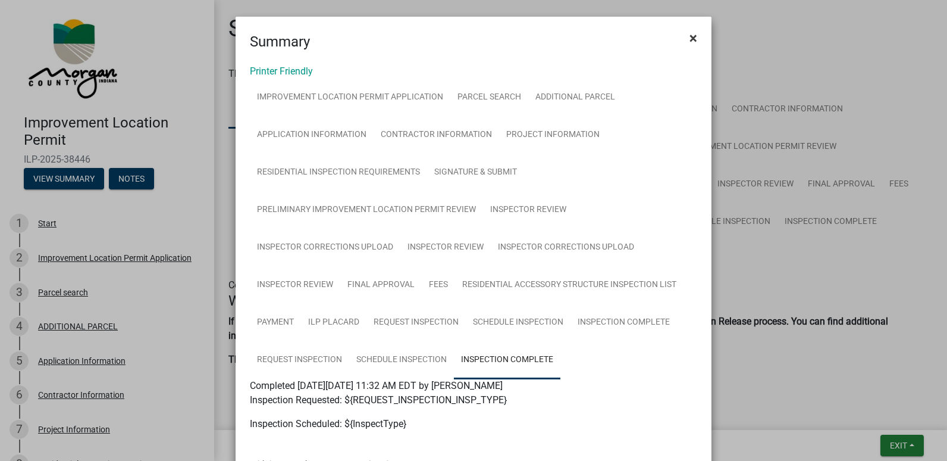
click at [684, 33] on button "×" at bounding box center [693, 37] width 27 height 33
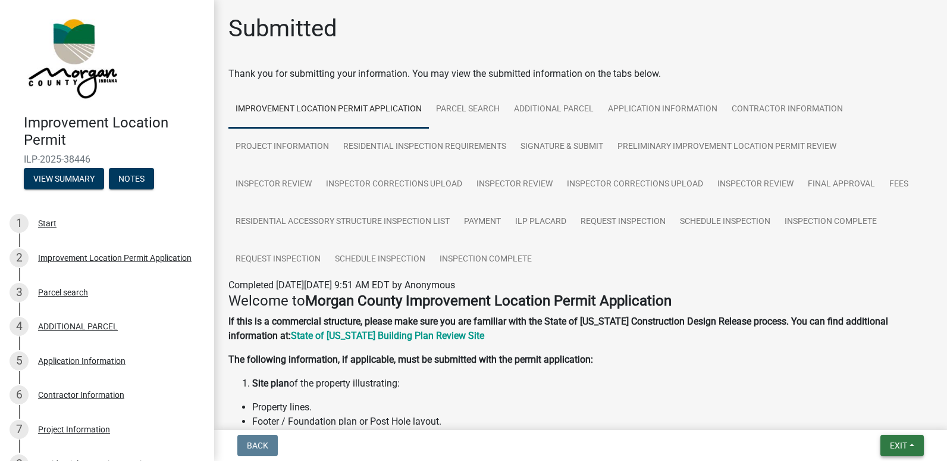
click at [889, 451] on button "Exit" at bounding box center [902, 444] width 43 height 21
click at [867, 418] on button "Save & Exit" at bounding box center [876, 414] width 95 height 29
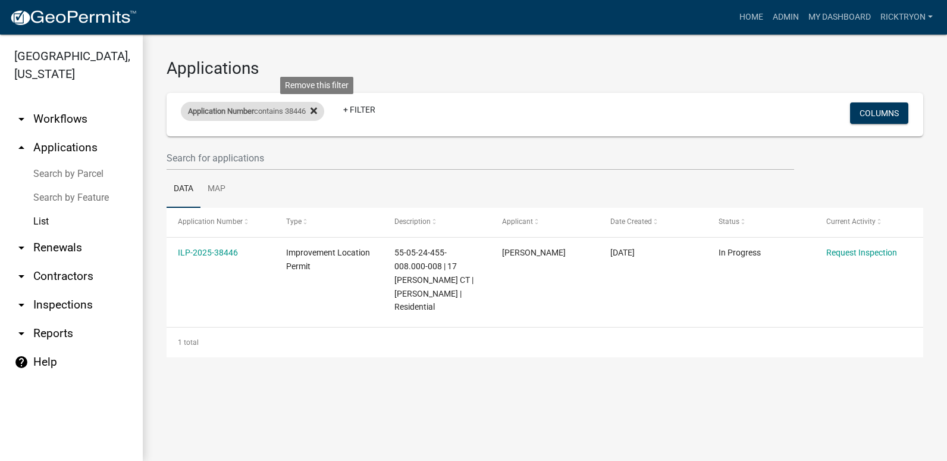
click at [317, 111] on icon at bounding box center [314, 110] width 7 height 7
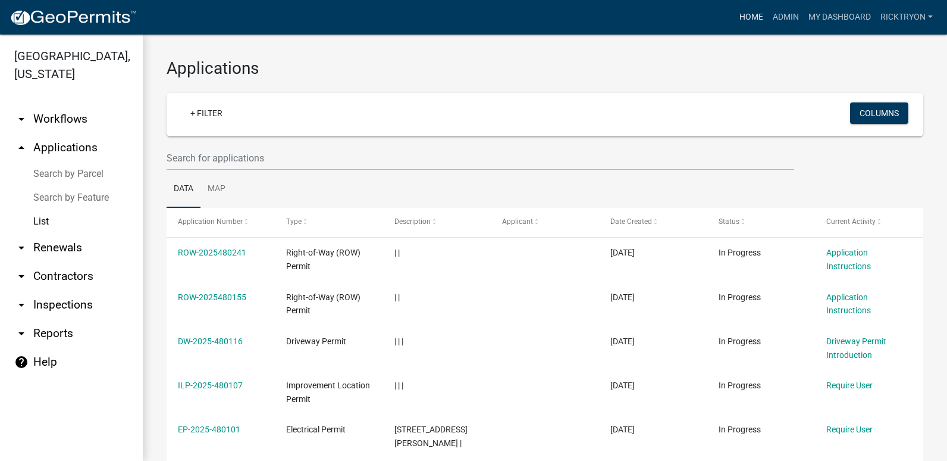
click at [745, 12] on link "Home" at bounding box center [751, 17] width 33 height 23
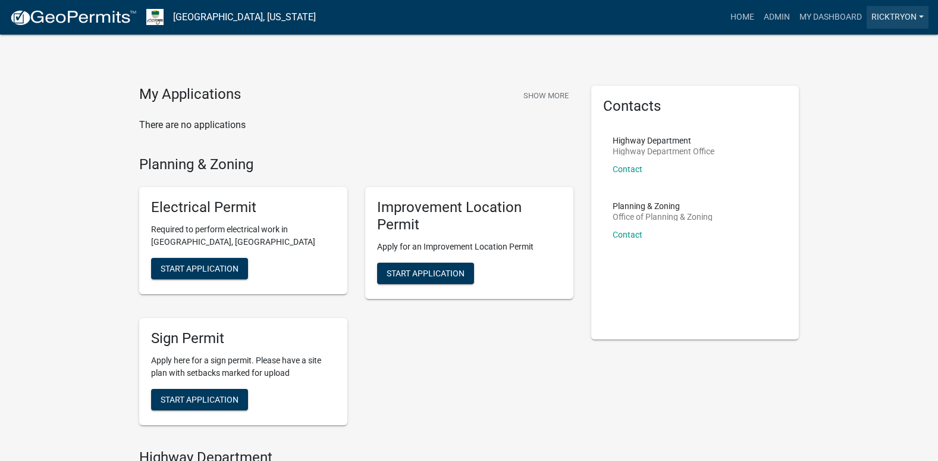
click at [892, 19] on link "ricktryon" at bounding box center [898, 17] width 62 height 23
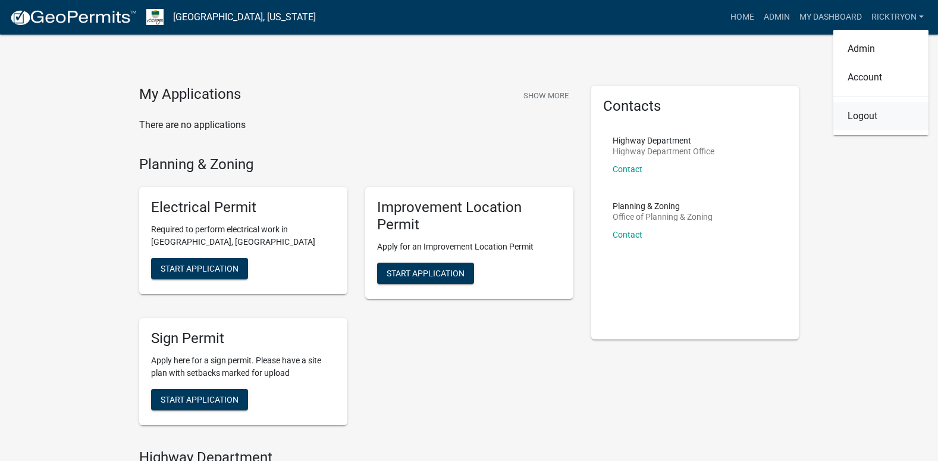
click at [862, 109] on link "Logout" at bounding box center [881, 116] width 95 height 29
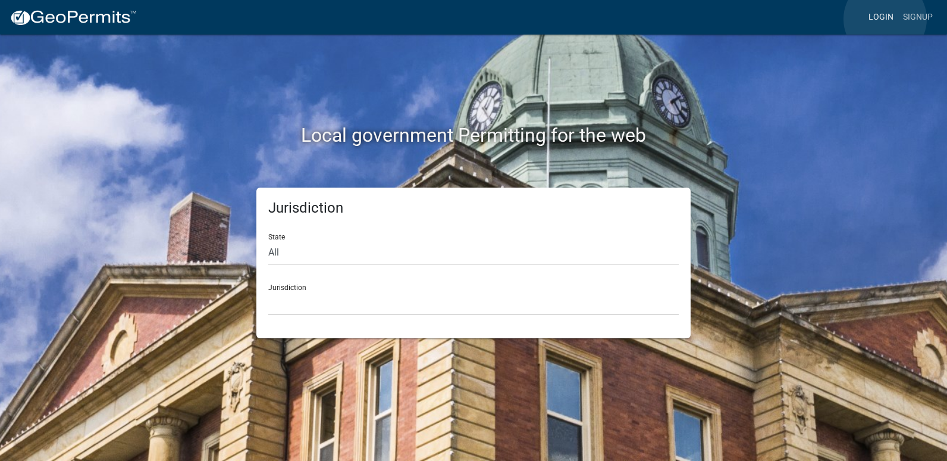
click at [885, 19] on link "Login" at bounding box center [881, 17] width 35 height 23
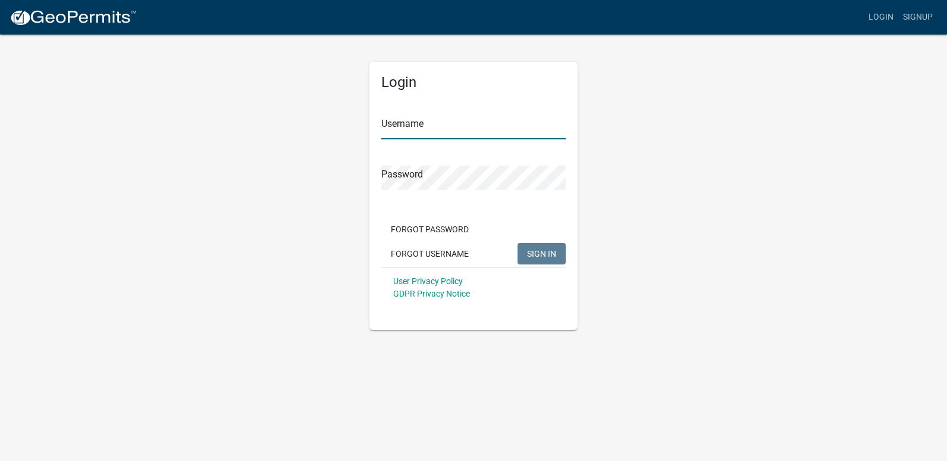
type input "ricktryon"
click at [531, 252] on span "SIGN IN" at bounding box center [541, 253] width 29 height 10
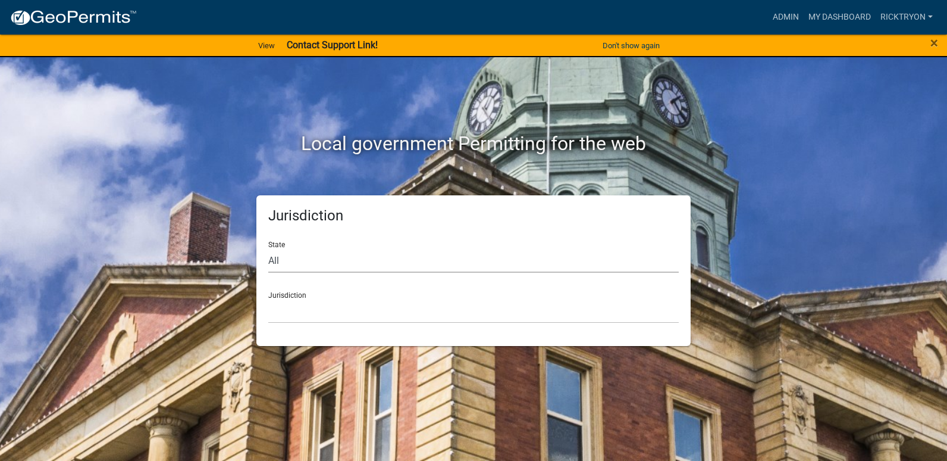
click at [340, 267] on select "All [US_STATE] [US_STATE] [US_STATE] [US_STATE] [US_STATE] [US_STATE] [US_STATE…" at bounding box center [473, 260] width 411 height 24
select select "[US_STATE]"
click at [268, 248] on select "All [US_STATE] [US_STATE] [US_STATE] [US_STATE] [US_STATE] [US_STATE] [US_STATE…" at bounding box center [473, 260] width 411 height 24
click at [320, 311] on select "City of [GEOGRAPHIC_DATA], [US_STATE] City of [GEOGRAPHIC_DATA], [US_STATE] Cit…" at bounding box center [473, 311] width 411 height 24
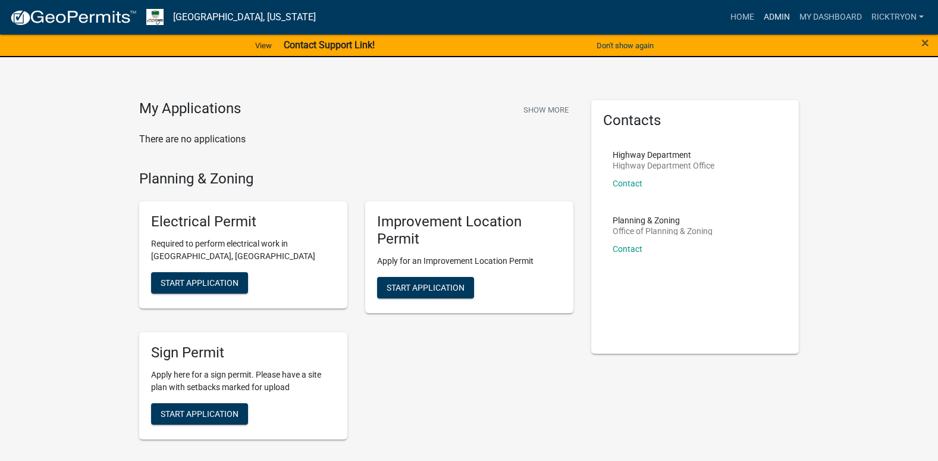
click at [766, 15] on link "Admin" at bounding box center [777, 17] width 36 height 23
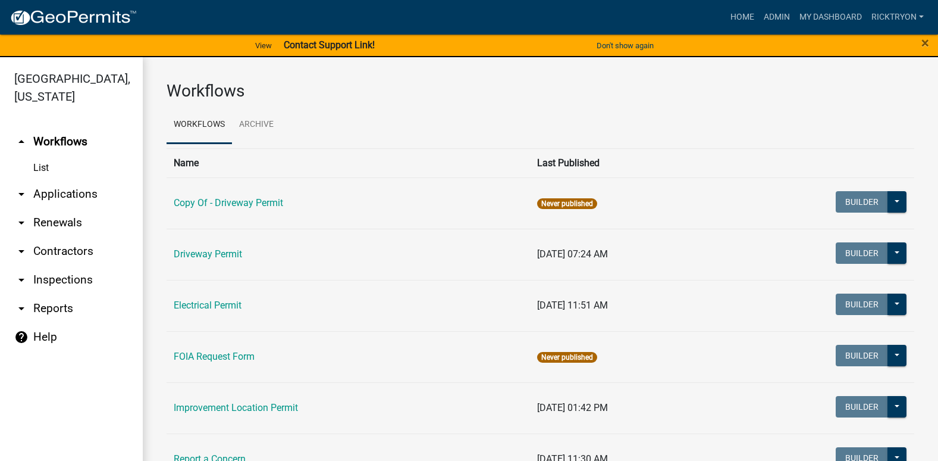
click at [51, 198] on link "arrow_drop_down Applications" at bounding box center [71, 194] width 143 height 29
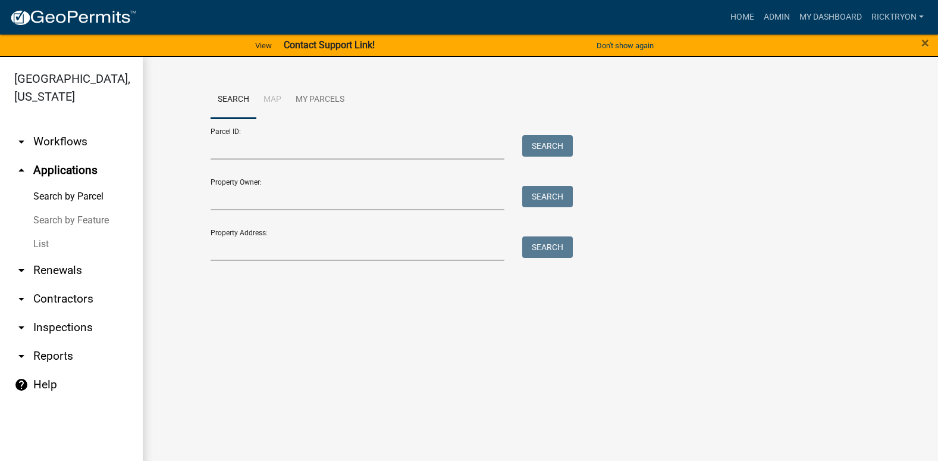
click at [40, 242] on link "List" at bounding box center [71, 244] width 143 height 24
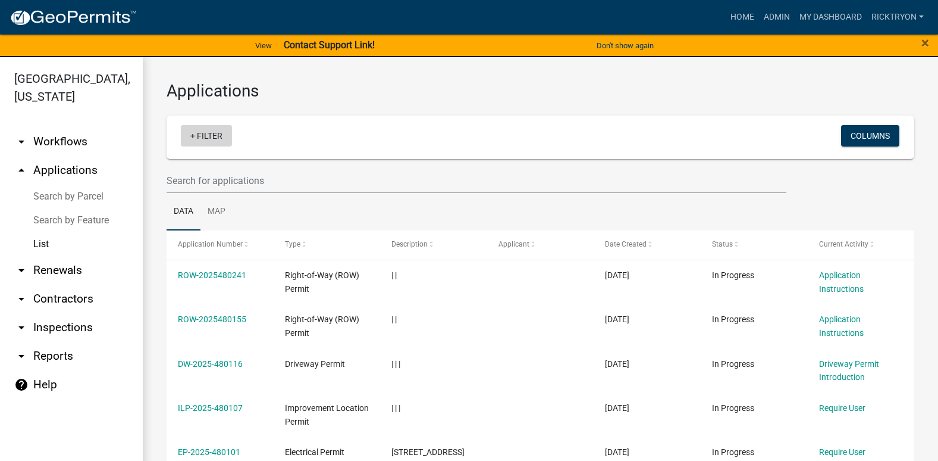
click at [209, 139] on link "+ Filter" at bounding box center [206, 135] width 51 height 21
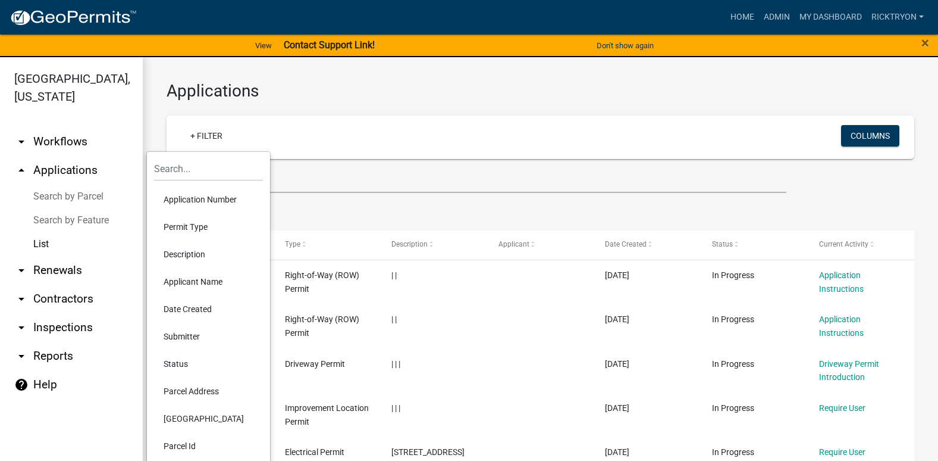
click at [195, 199] on li "Application Number" at bounding box center [208, 199] width 109 height 27
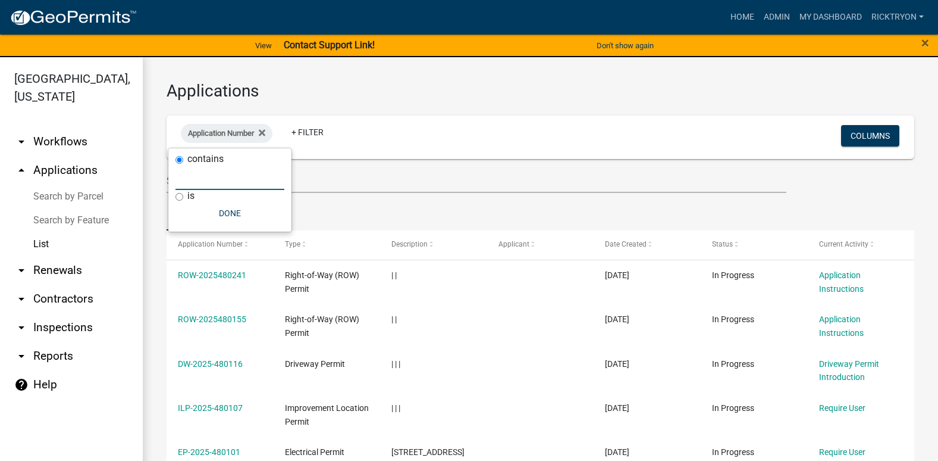
click at [193, 180] on input "text" at bounding box center [230, 177] width 109 height 24
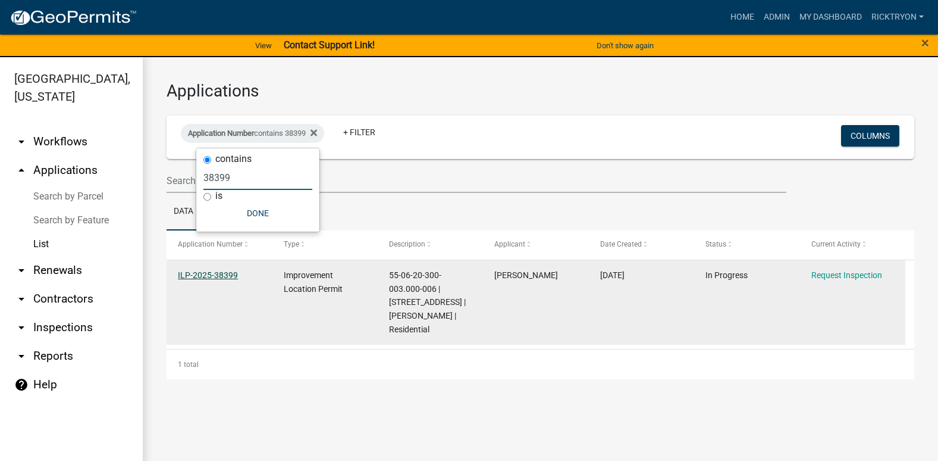
type input "38399"
click at [202, 275] on link "ILP-2025-38399" at bounding box center [208, 275] width 60 height 10
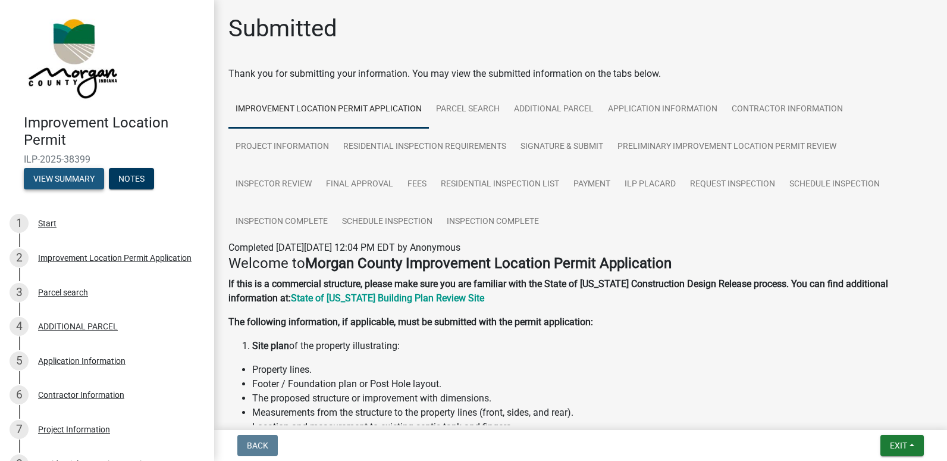
click at [46, 183] on button "View Summary" at bounding box center [64, 178] width 80 height 21
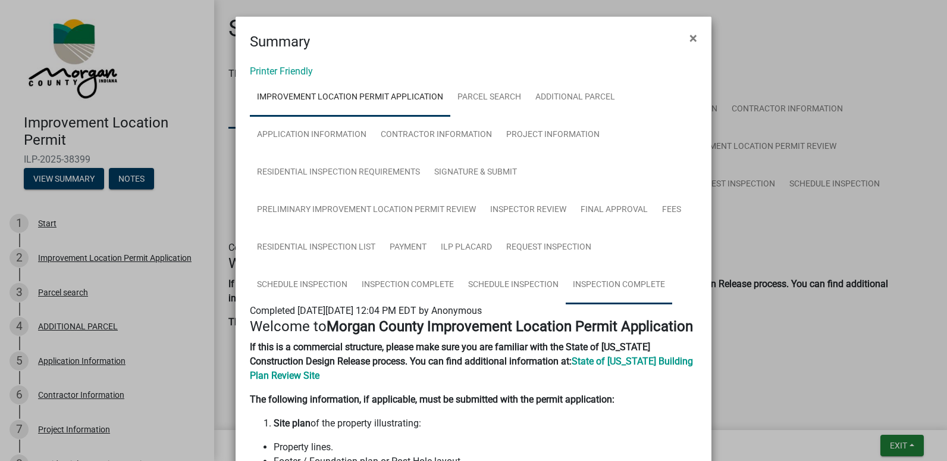
click at [595, 286] on link "Inspection Complete" at bounding box center [619, 285] width 106 height 38
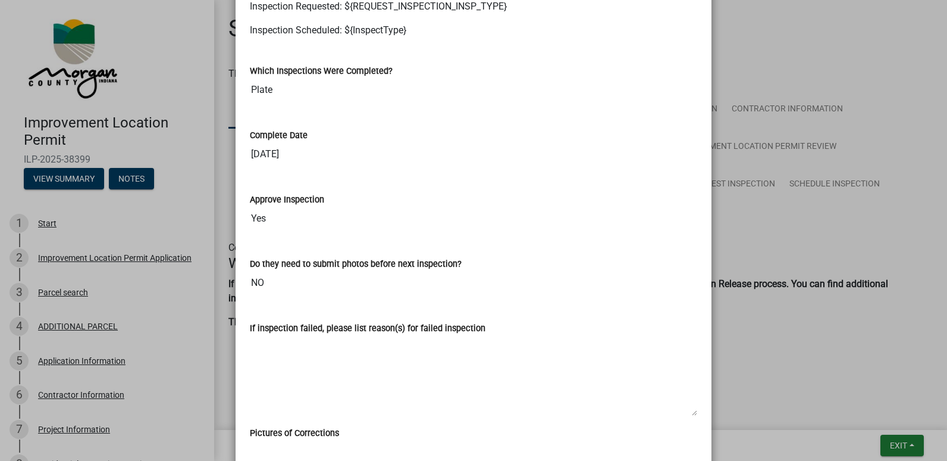
scroll to position [297, 0]
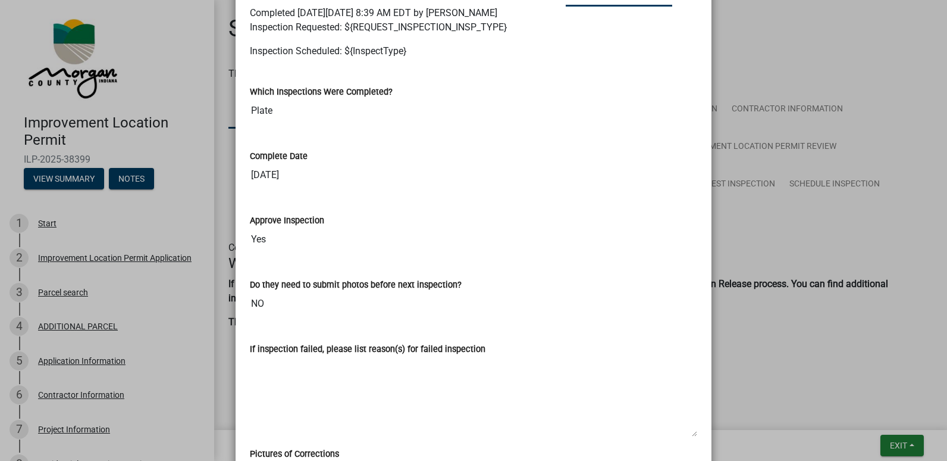
click at [898, 440] on ngb-modal-window "Summary × Printer Friendly Improvement Location Permit Application Parcel searc…" at bounding box center [473, 230] width 947 height 461
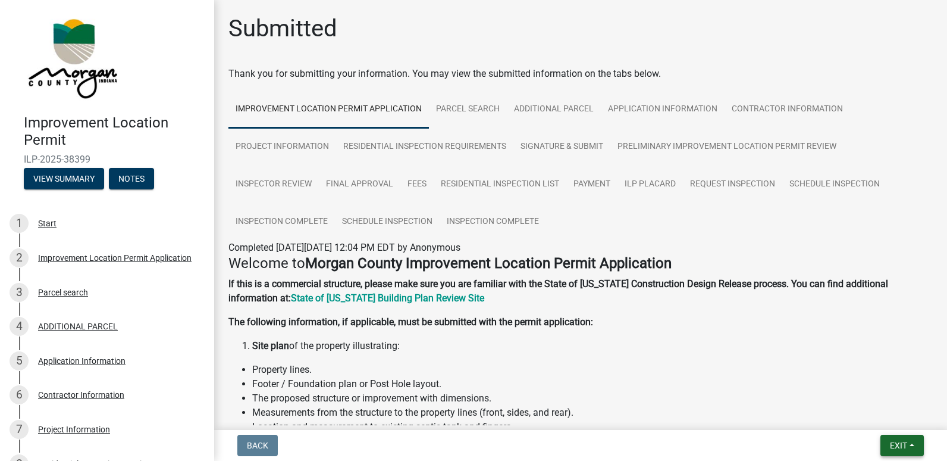
click at [898, 440] on span "Exit" at bounding box center [898, 445] width 17 height 10
click at [875, 418] on button "Save & Exit" at bounding box center [876, 414] width 95 height 29
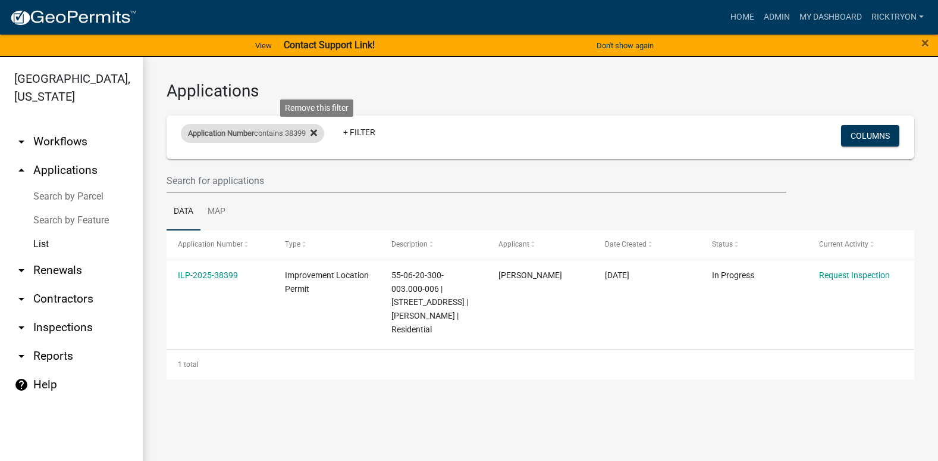
click at [315, 131] on fa-icon at bounding box center [311, 133] width 11 height 19
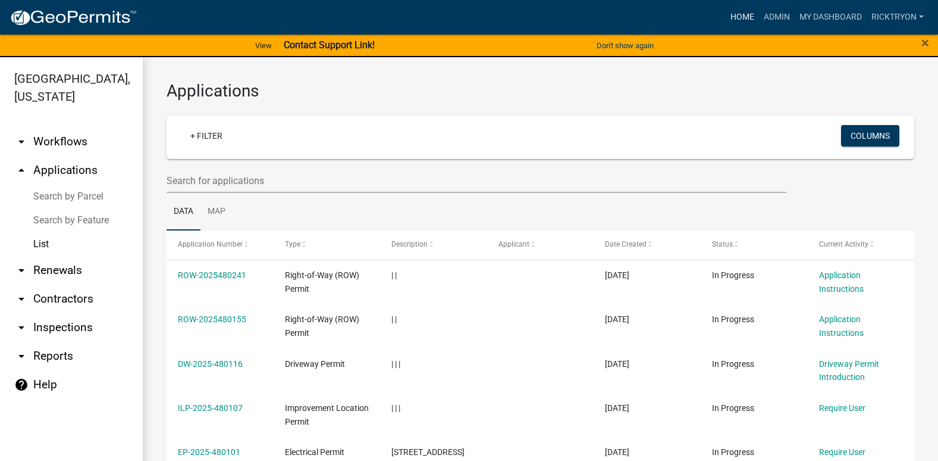
click at [750, 10] on link "Home" at bounding box center [742, 17] width 33 height 23
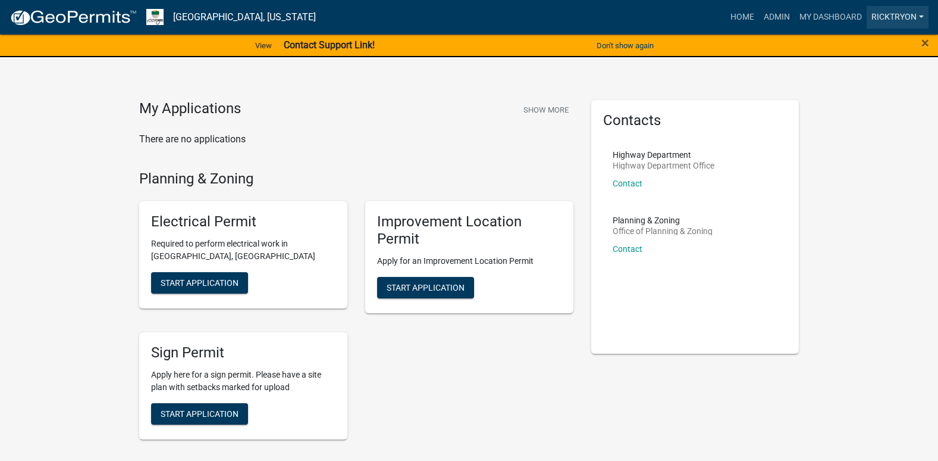
click at [895, 13] on link "ricktryon" at bounding box center [898, 17] width 62 height 23
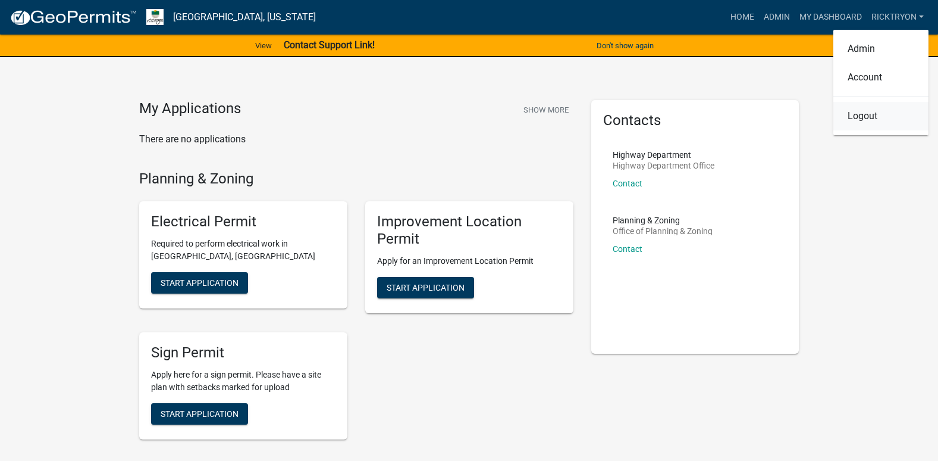
click at [864, 123] on link "Logout" at bounding box center [881, 116] width 95 height 29
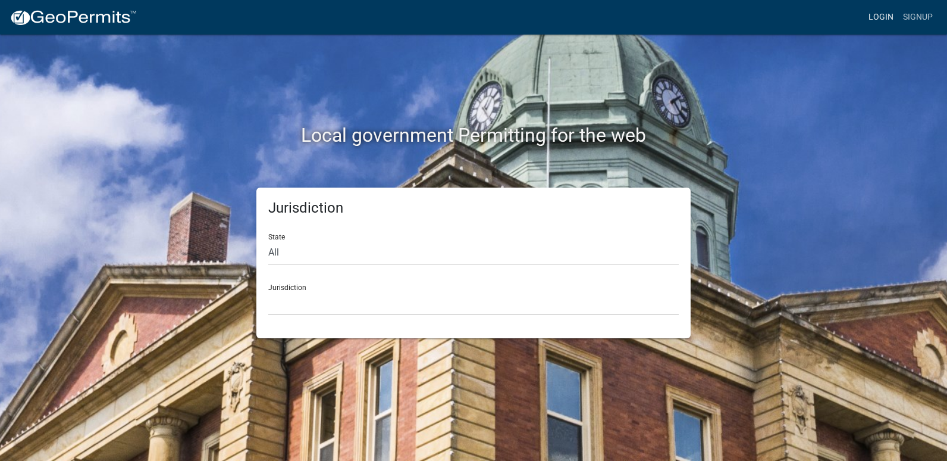
click at [881, 14] on link "Login" at bounding box center [881, 17] width 35 height 23
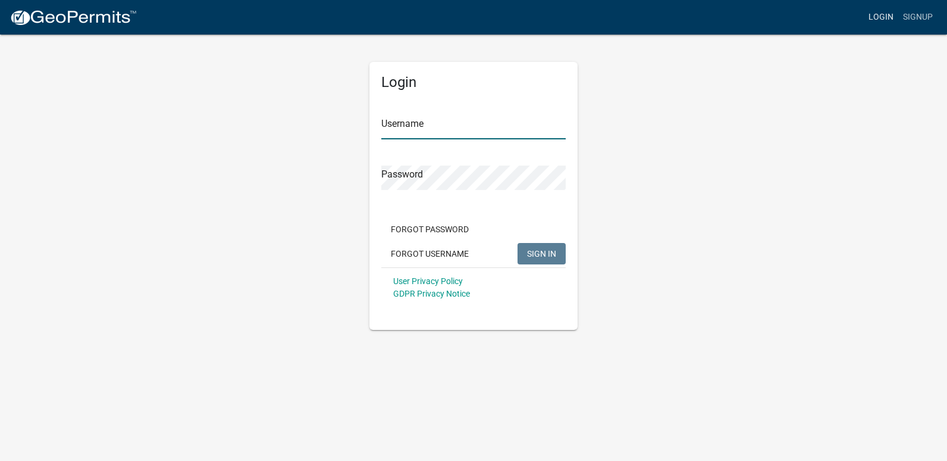
type input "ricktryon"
click at [295, 184] on div "Login Username ricktryon Password Forgot Password Forgot Username SIGN IN User …" at bounding box center [473, 181] width 678 height 296
click at [297, 184] on div "Login Username ricktryon Password Forgot Password Forgot Username SIGN IN User …" at bounding box center [473, 181] width 678 height 296
click at [209, 154] on div "Login Username ricktryon Password Forgot Password Forgot Username SIGN IN User …" at bounding box center [473, 181] width 678 height 296
click at [722, 121] on div "Login Username ricktryon Password Forgot Password Forgot Username SIGN IN User …" at bounding box center [473, 181] width 678 height 296
